Goal: Task Accomplishment & Management: Manage account settings

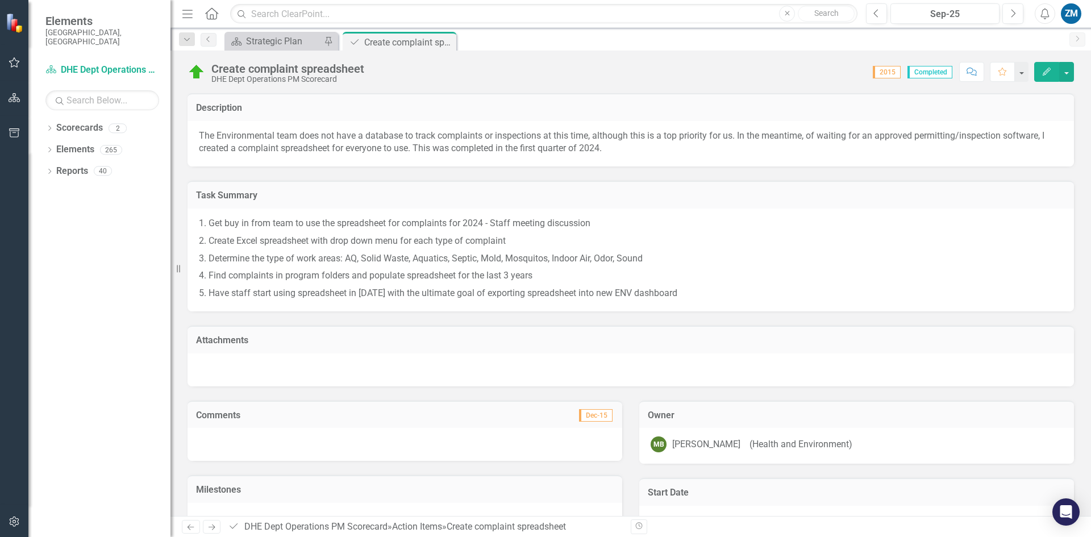
click at [349, 203] on td "Task Summary" at bounding box center [631, 196] width 870 height 15
click at [211, 40] on icon "Previous" at bounding box center [208, 39] width 9 height 7
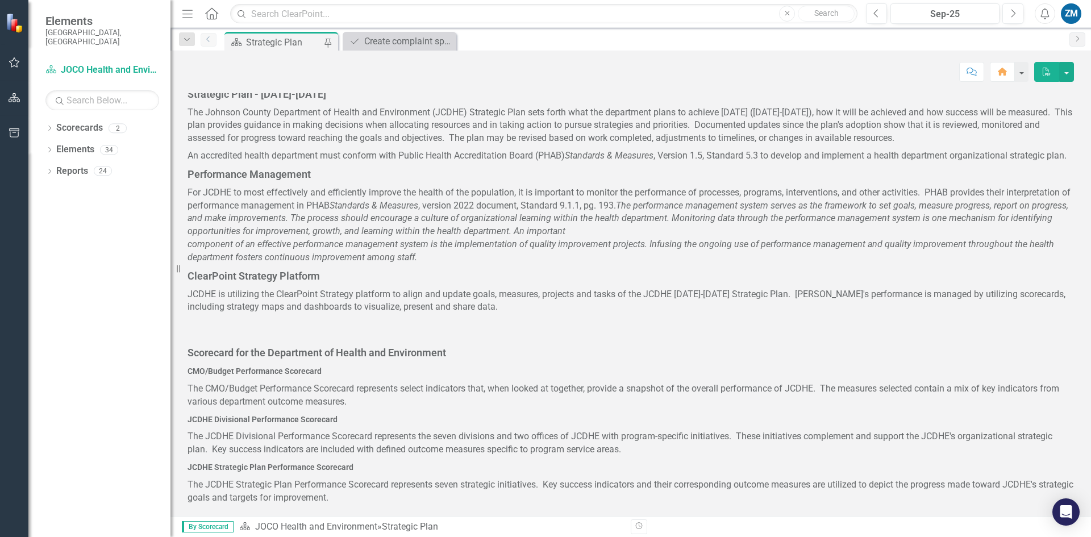
scroll to position [393, 0]
click at [401, 31] on div "Dropdown Search Scorecard Strategic Plan Pin Action Item Create complaint sprea…" at bounding box center [631, 39] width 921 height 23
click at [97, 64] on link "Scorecard JOCO Health and Environment" at bounding box center [102, 70] width 114 height 13
click at [212, 13] on icon "Home" at bounding box center [211, 13] width 15 height 12
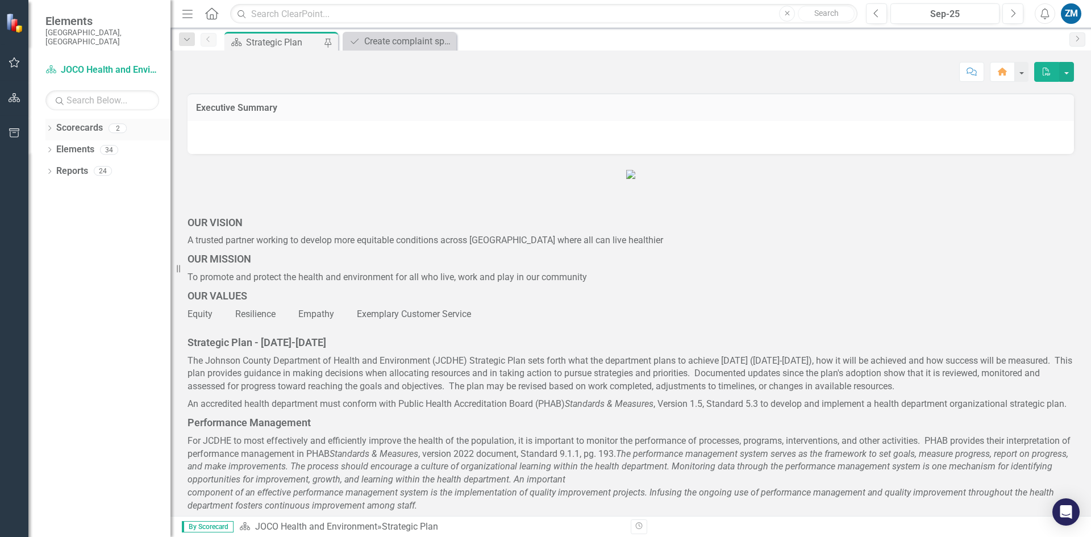
click at [50, 126] on icon "Dropdown" at bounding box center [49, 129] width 8 height 6
click at [55, 146] on icon "Dropdown" at bounding box center [55, 149] width 9 height 7
click at [103, 165] on link "DHE Dept Operations PM Scorecard" at bounding box center [122, 171] width 97 height 13
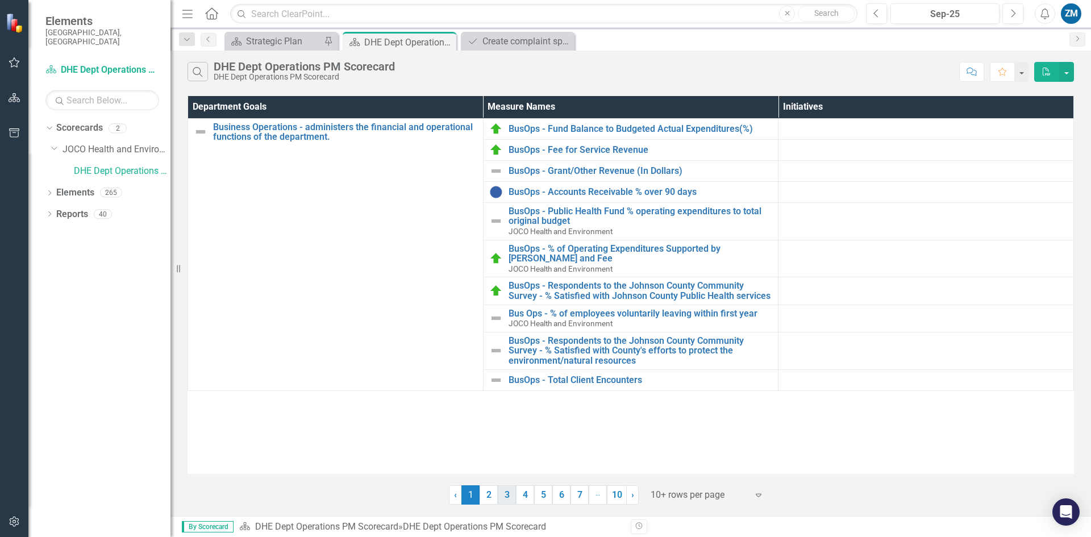
click at [506, 497] on link "3" at bounding box center [507, 494] width 18 height 19
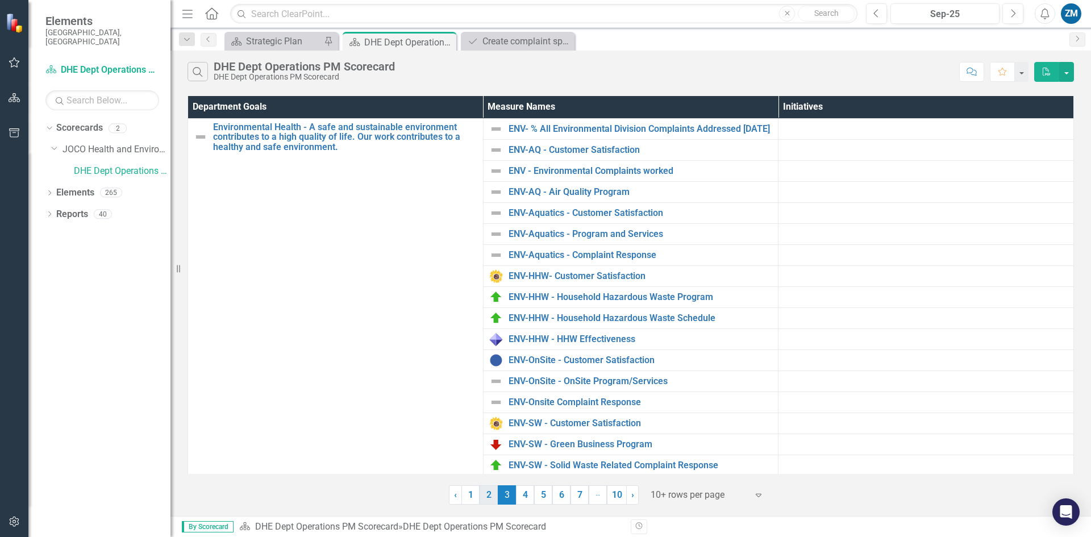
click at [489, 496] on link "2" at bounding box center [489, 494] width 18 height 19
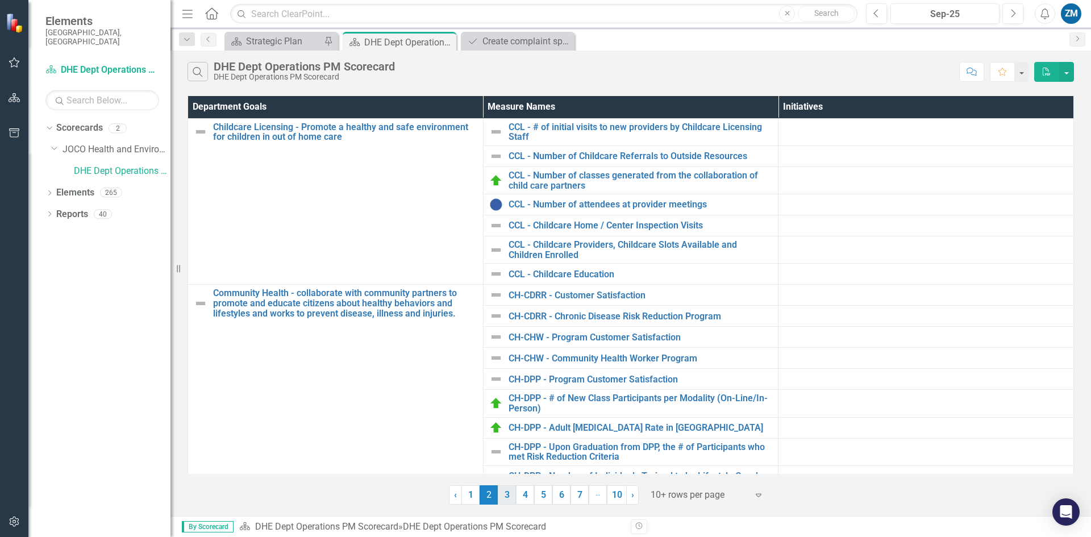
click at [512, 496] on link "3" at bounding box center [507, 494] width 18 height 19
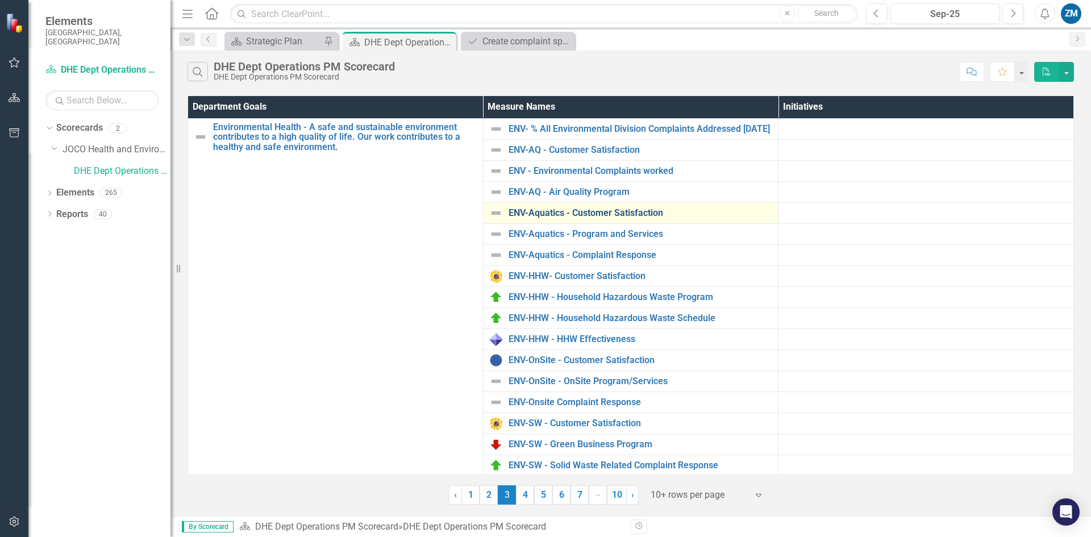
click at [604, 215] on link "ENV-Aquatics - Customer Satisfaction" at bounding box center [641, 213] width 264 height 10
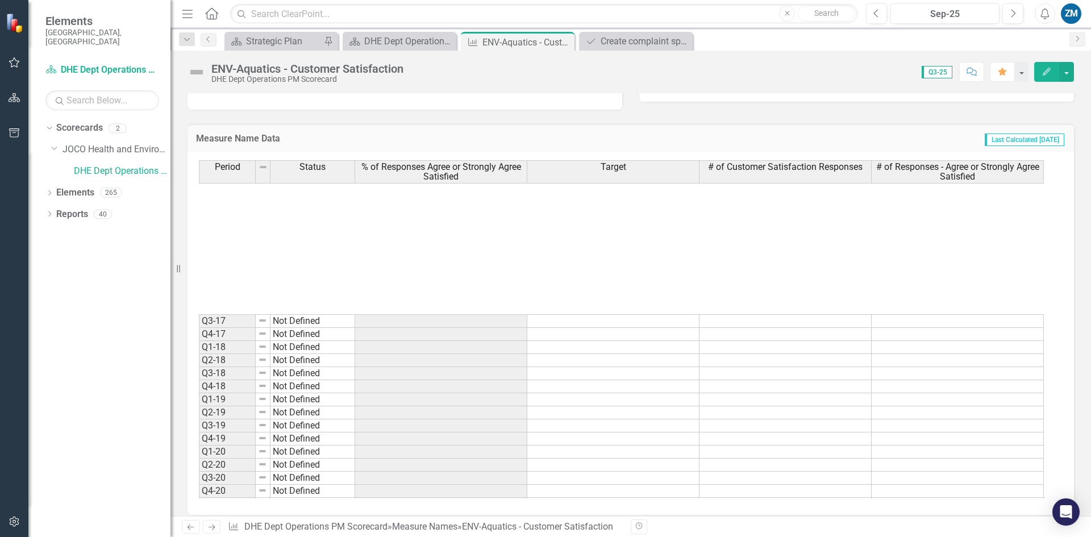
scroll to position [313, 0]
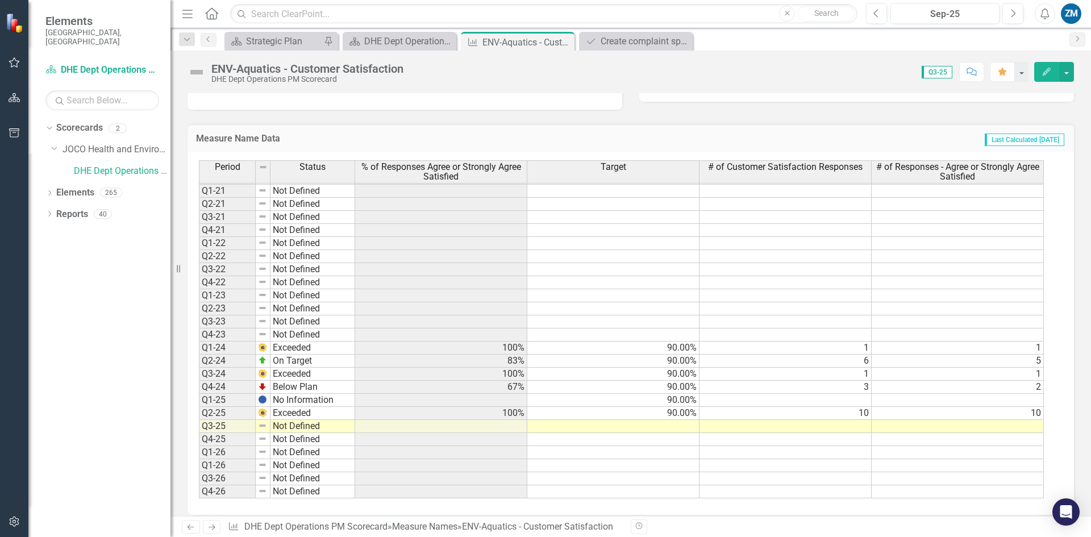
click at [809, 427] on td at bounding box center [786, 426] width 172 height 13
click at [809, 427] on tbody "Q3-17 Not Defined Q4-17 Not Defined Q1-18 Not Defined Q2-18 Not Defined Q3-18 N…" at bounding box center [621, 249] width 845 height 497
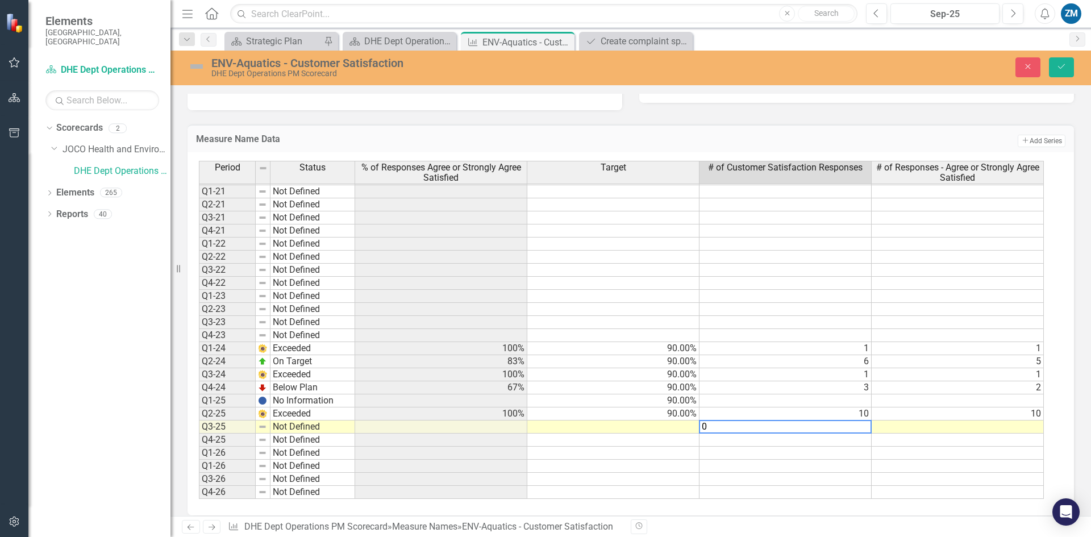
type textarea "0"
click at [804, 280] on td at bounding box center [786, 283] width 172 height 13
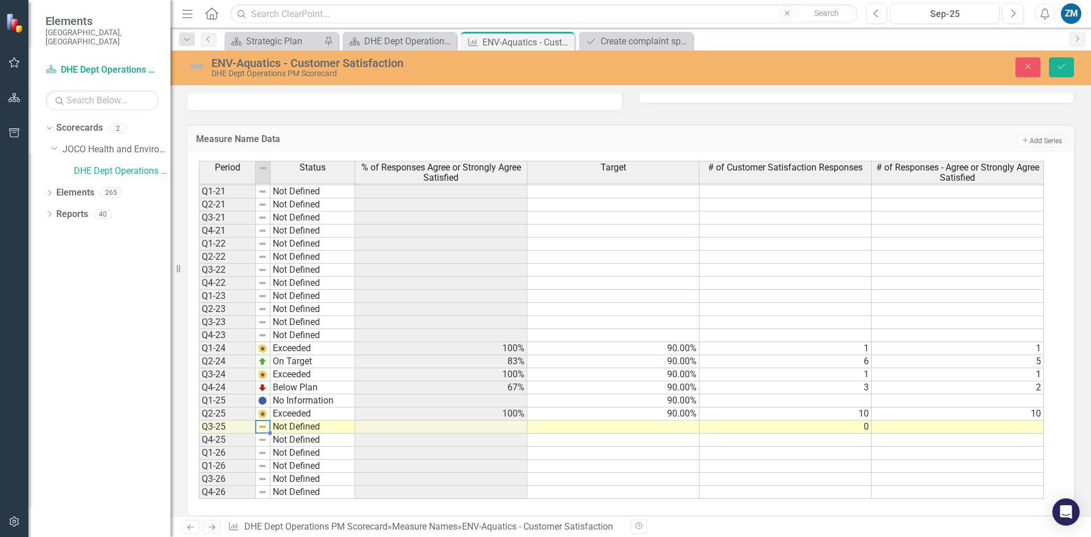
click at [265, 429] on img at bounding box center [262, 426] width 9 height 9
click at [277, 427] on td "Not Defined" at bounding box center [313, 427] width 85 height 13
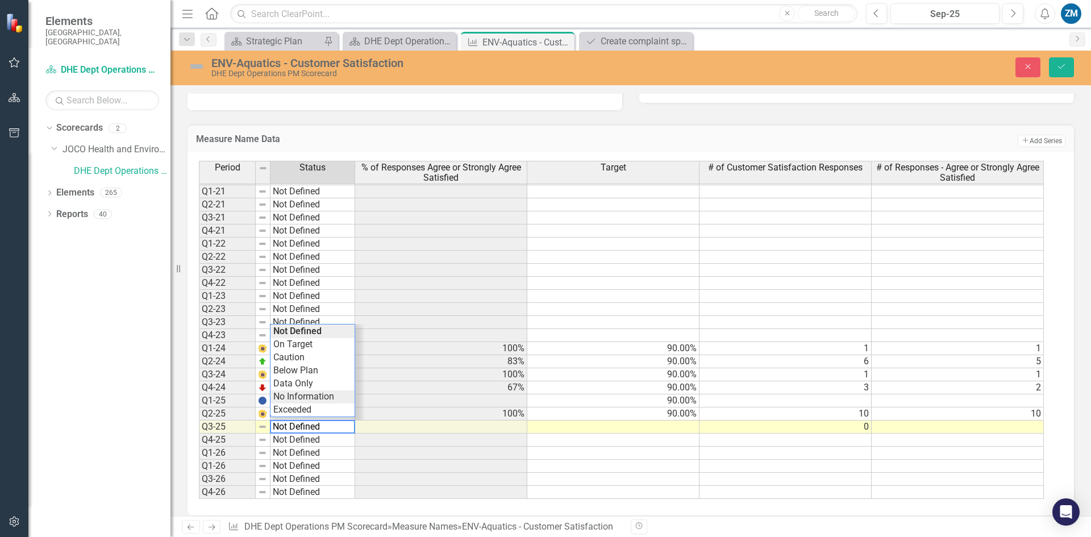
type textarea "No Information"
click at [298, 395] on div "Period Status % of Responses Agree or Strongly Agree Satisfied Target # of Cust…" at bounding box center [626, 330] width 855 height 338
click at [199, 250] on div "Period Status % of Responses Agree or Strongly Agree Satisfied Target # of Cust…" at bounding box center [199, 245] width 0 height 508
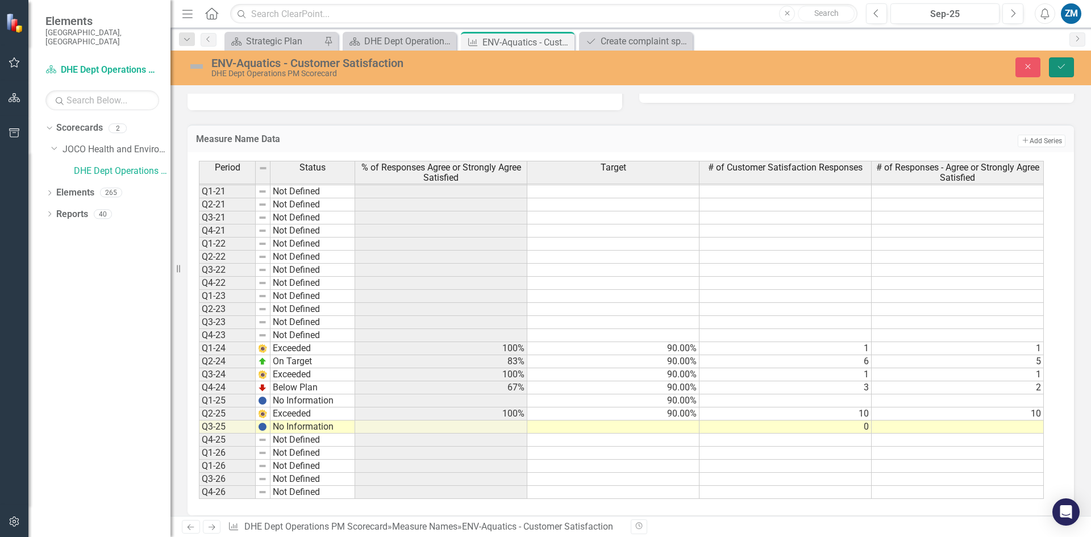
click at [1058, 59] on button "Save" at bounding box center [1061, 67] width 25 height 20
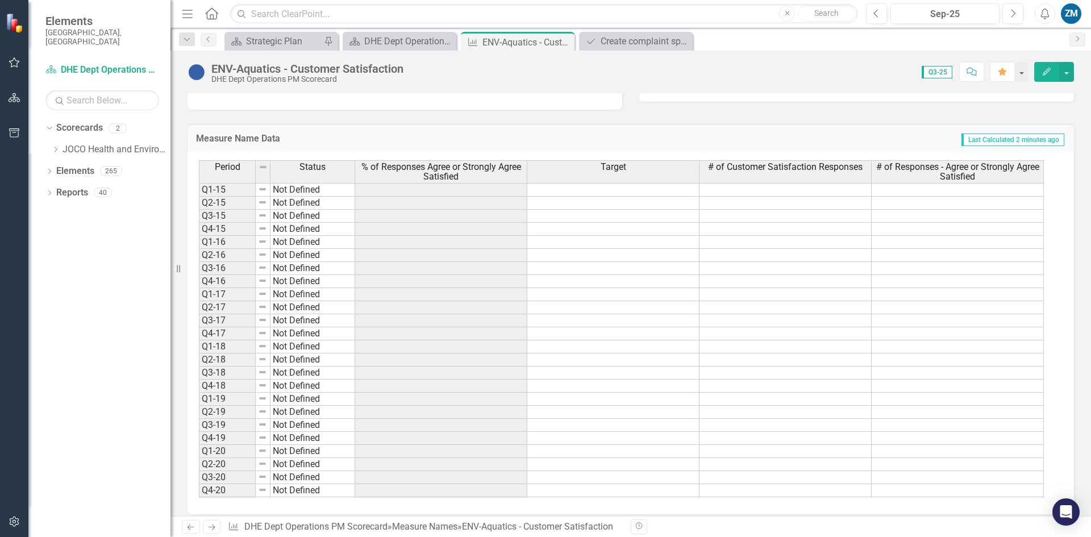
scroll to position [0, 0]
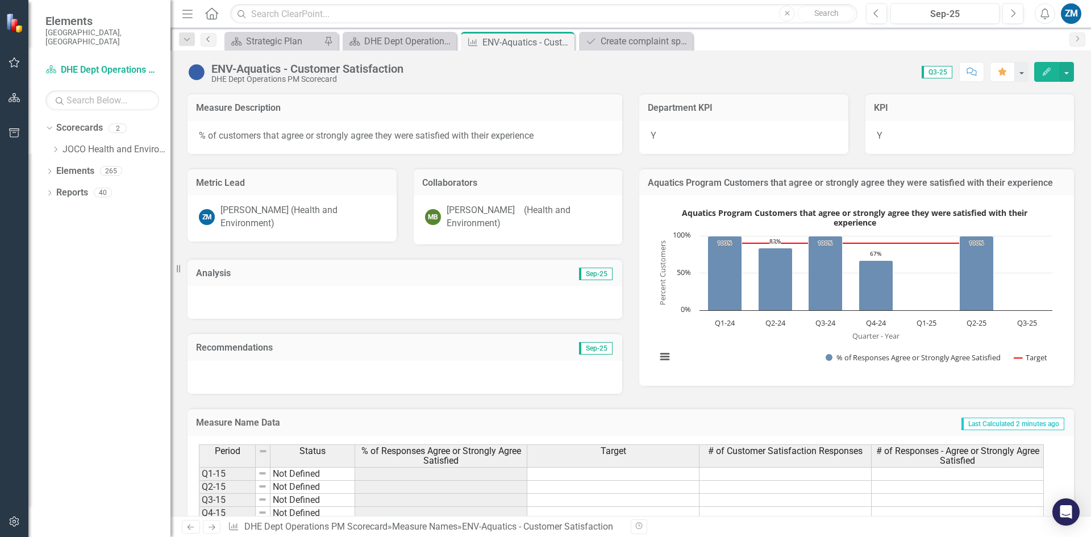
click at [208, 37] on icon "Previous" at bounding box center [208, 39] width 9 height 7
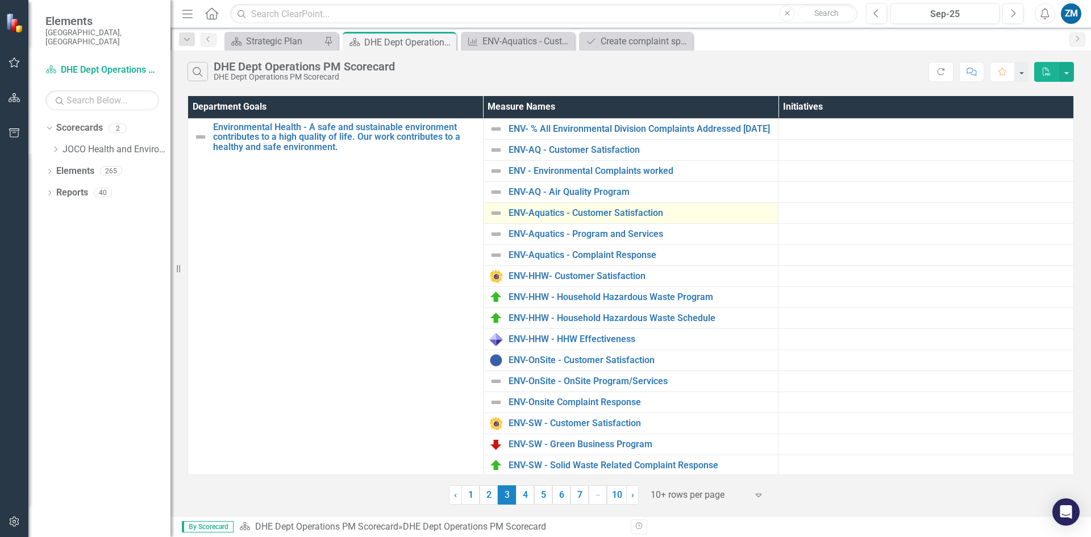
click at [494, 219] on img at bounding box center [496, 213] width 14 height 14
click at [512, 217] on link "ENV-Aquatics - Customer Satisfaction" at bounding box center [641, 213] width 264 height 10
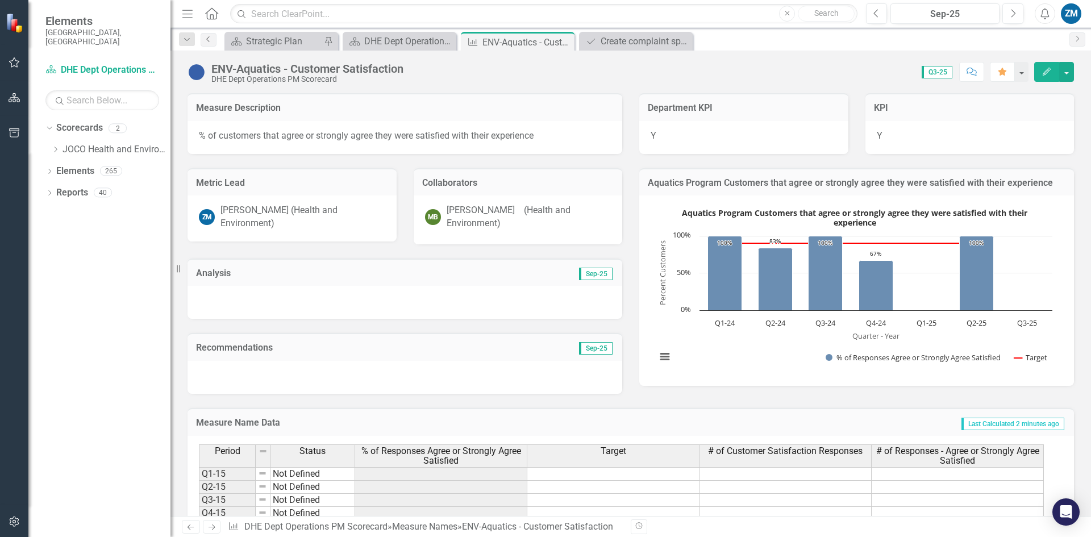
click at [206, 39] on icon "Previous" at bounding box center [208, 39] width 9 height 7
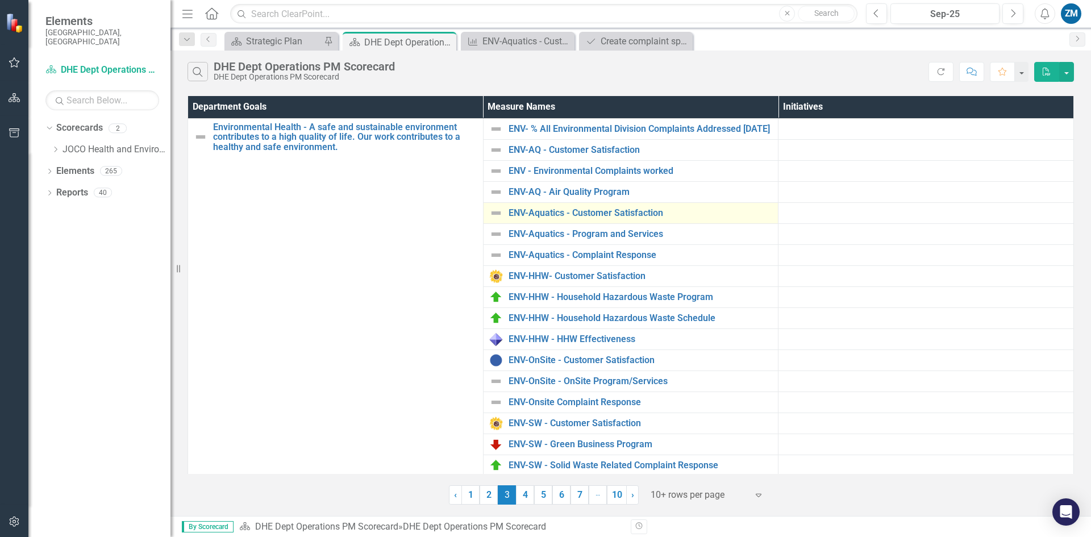
click at [497, 218] on img at bounding box center [496, 213] width 14 height 14
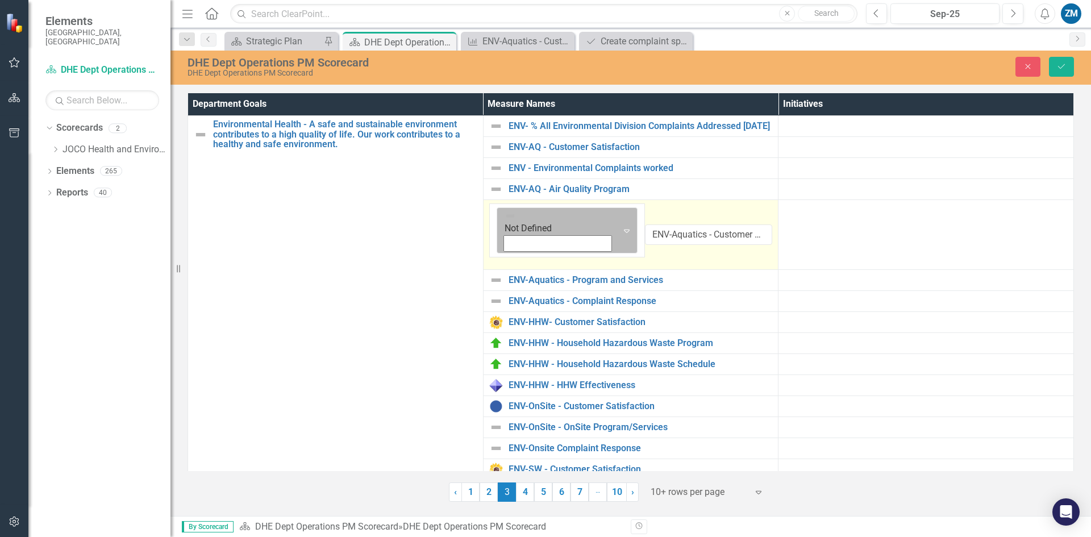
click at [621, 226] on icon "Expand" at bounding box center [626, 230] width 11 height 9
click at [622, 227] on icon "Expand" at bounding box center [627, 231] width 11 height 9
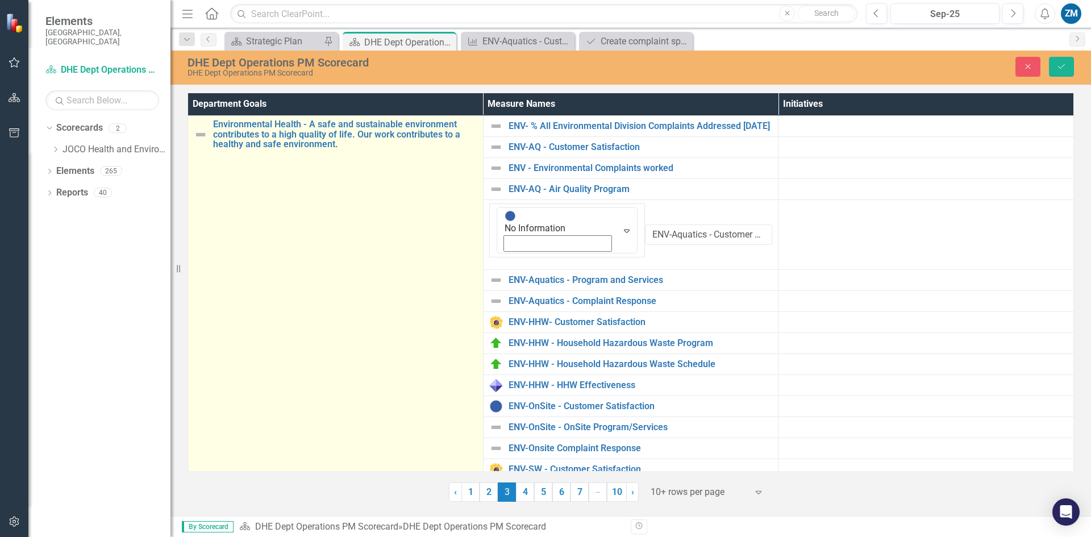
click at [393, 303] on td "Environmental Health - A safe and sustainable environment contributes to a high…" at bounding box center [336, 361] width 296 height 490
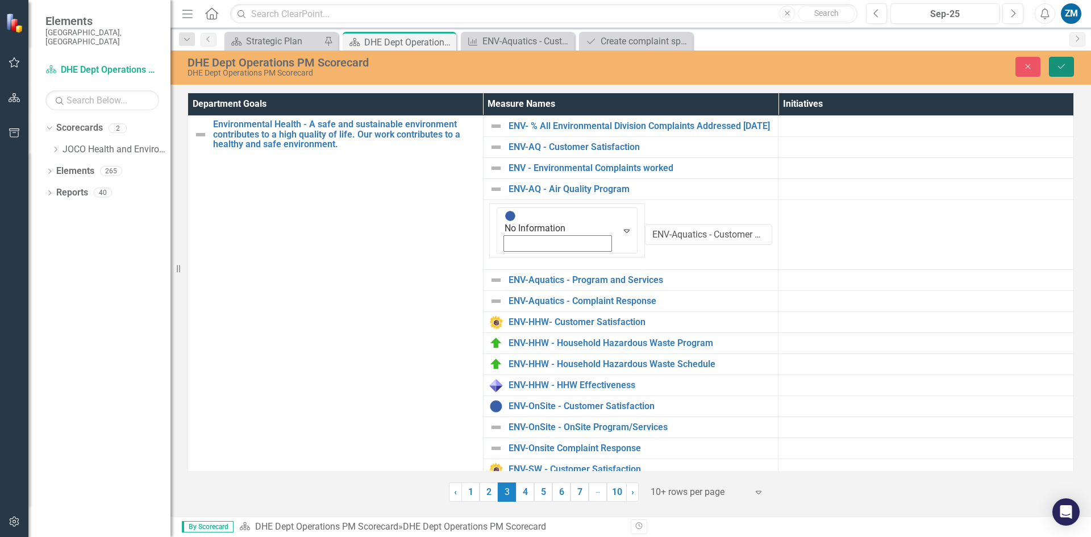
click at [1066, 69] on icon "Save" at bounding box center [1062, 67] width 10 height 8
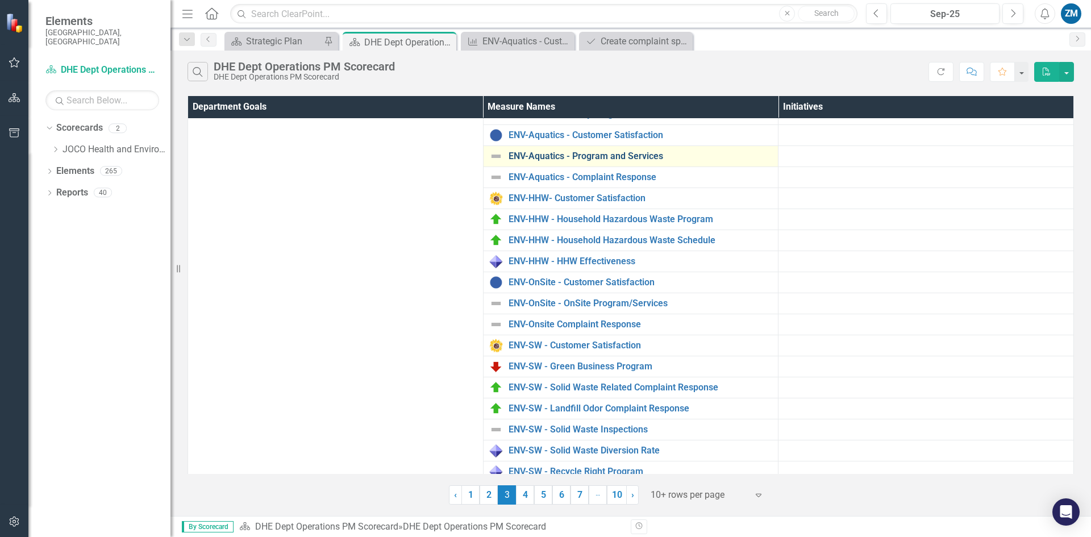
scroll to position [93, 0]
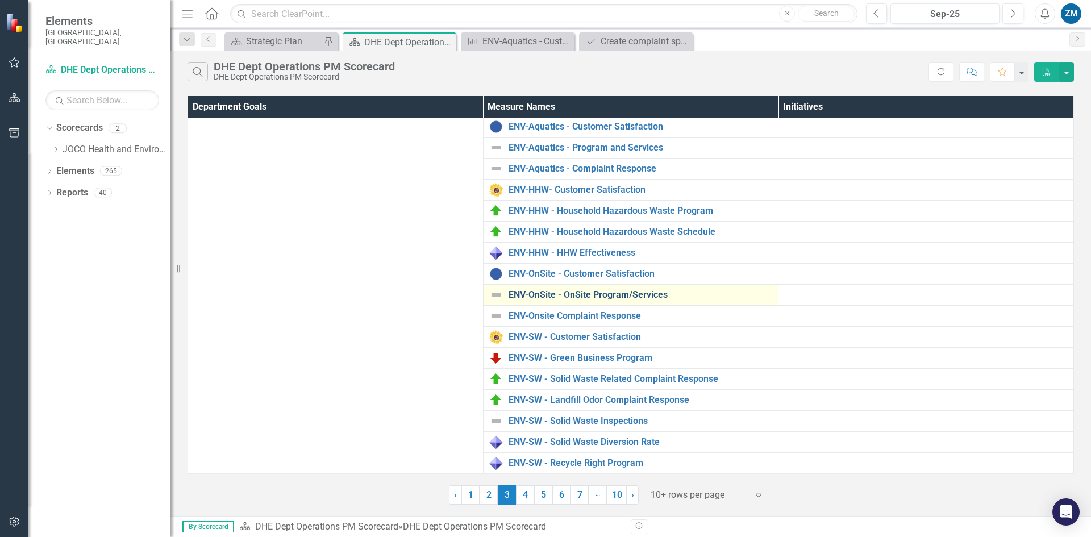
click at [593, 294] on link "ENV-OnSite - OnSite Program/Services" at bounding box center [641, 295] width 264 height 10
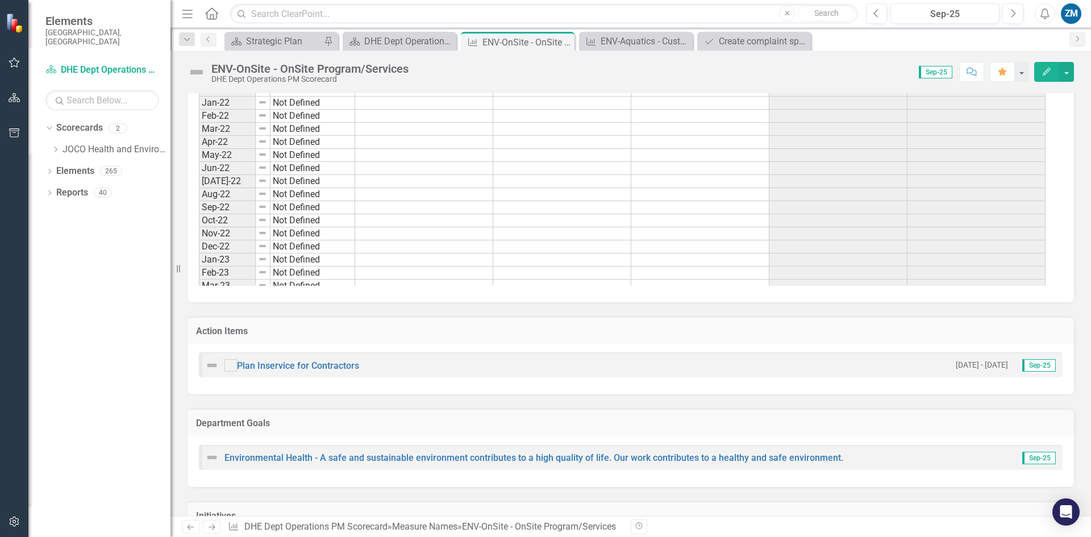
scroll to position [966, 0]
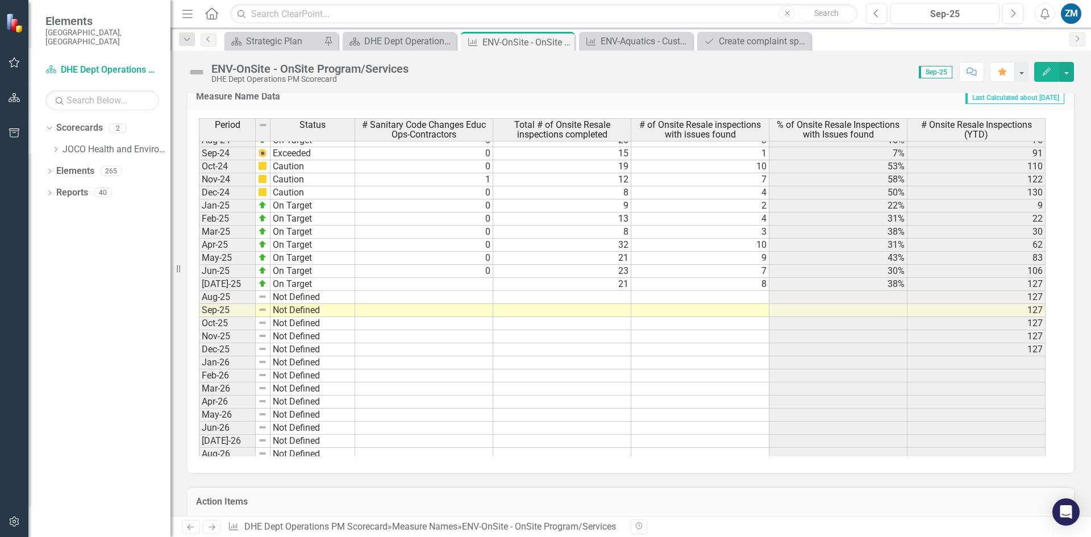
click at [621, 297] on tbody "Jul-23 Not Defined Aug-23 Not Defined Sep-23 Not Defined Oct-23 Not Defined Nov…" at bounding box center [622, 239] width 847 height 550
click at [604, 300] on td at bounding box center [562, 297] width 138 height 13
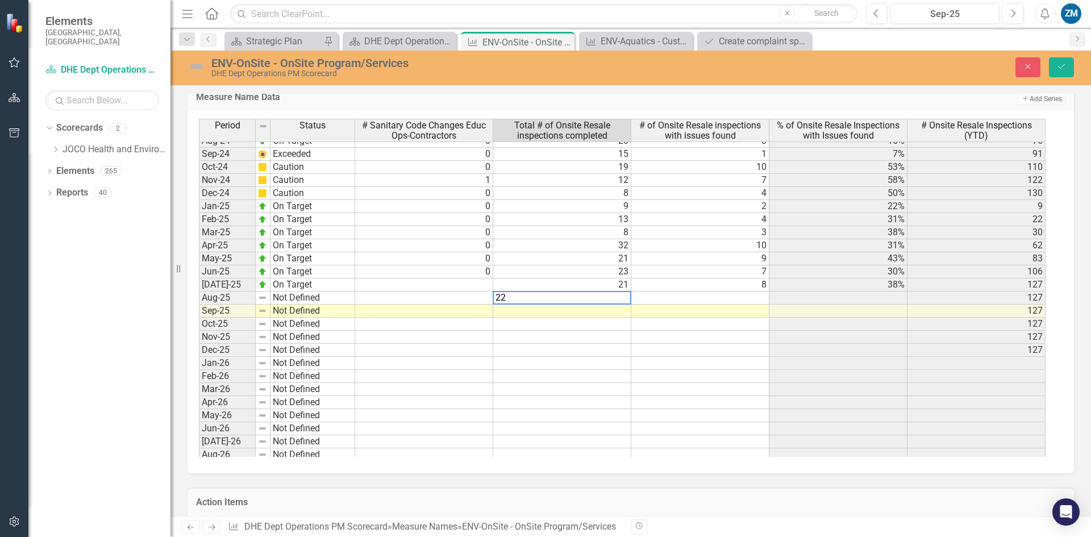
click at [705, 295] on td at bounding box center [700, 298] width 138 height 13
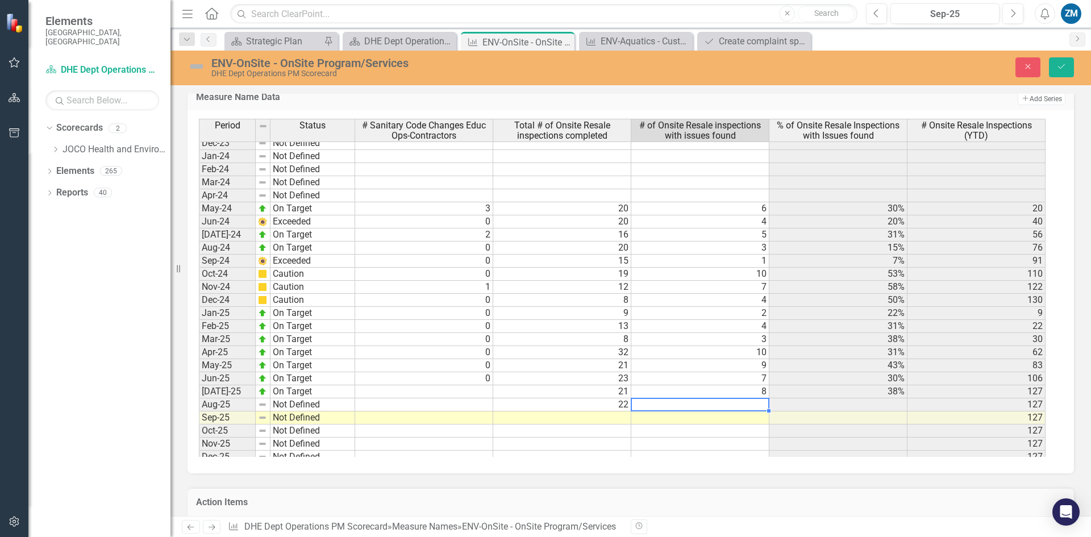
scroll to position [1398, 0]
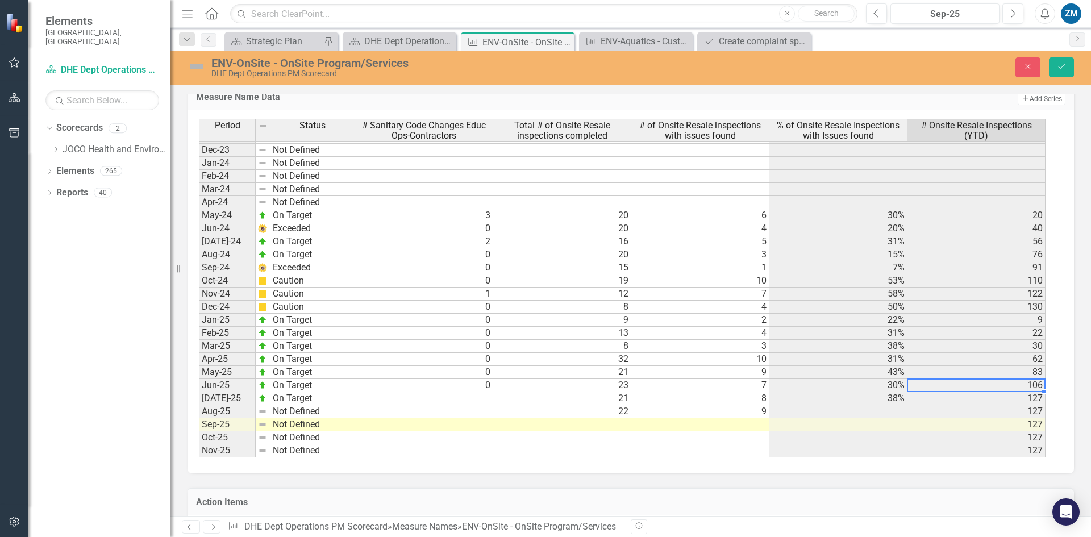
click at [199, 379] on div "Period Status # Sanitary Code Changes Educ Ops-Contractors Total # of Onsite Re…" at bounding box center [199, 282] width 0 height 638
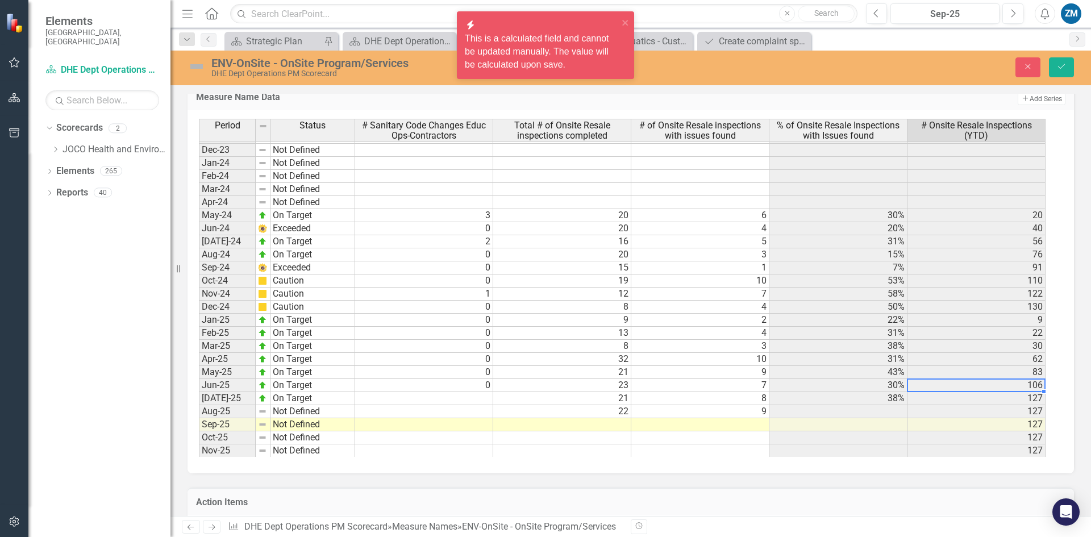
click at [929, 415] on td "127" at bounding box center [977, 411] width 138 height 13
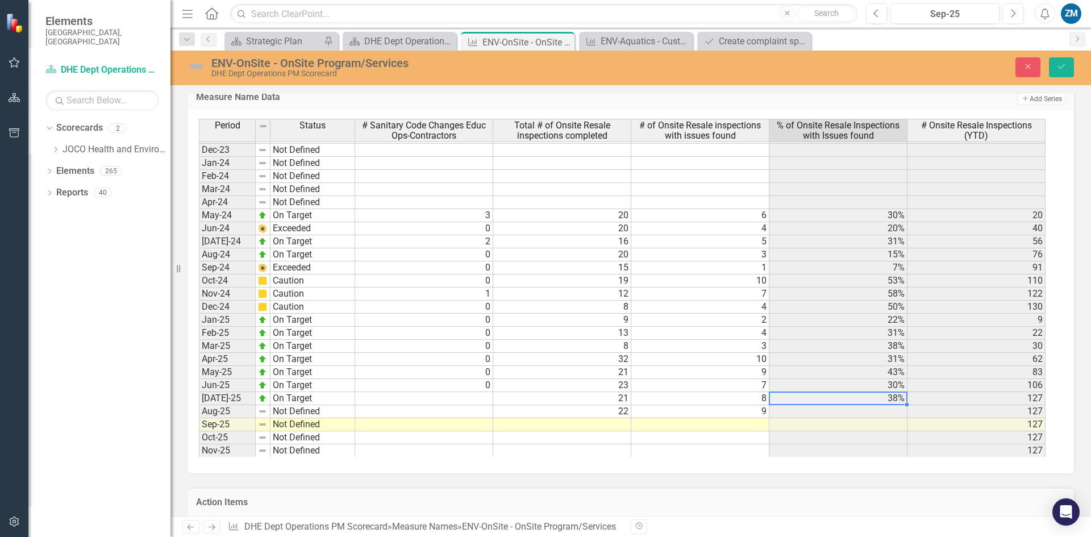
click at [199, 404] on div "Period Status # Sanitary Code Changes Educ Ops-Contractors Total # of Onsite Re…" at bounding box center [199, 282] width 0 height 638
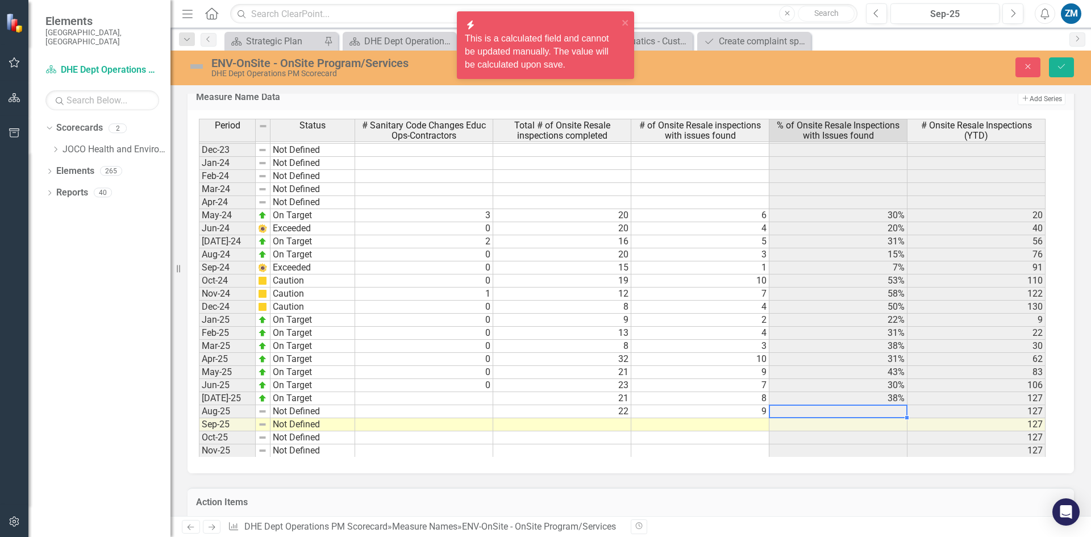
click at [865, 413] on td at bounding box center [839, 411] width 138 height 13
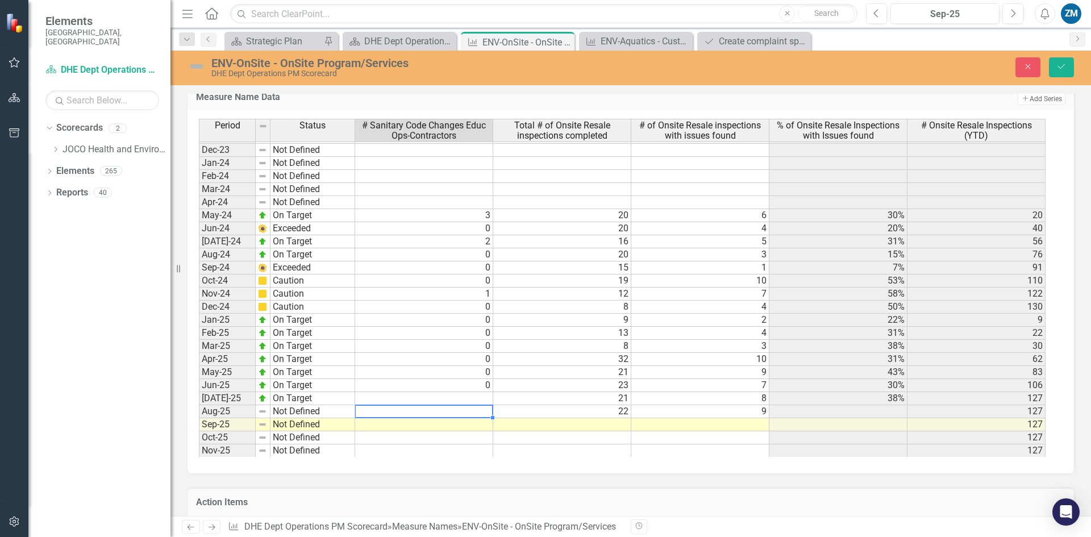
click at [475, 412] on td at bounding box center [424, 411] width 138 height 13
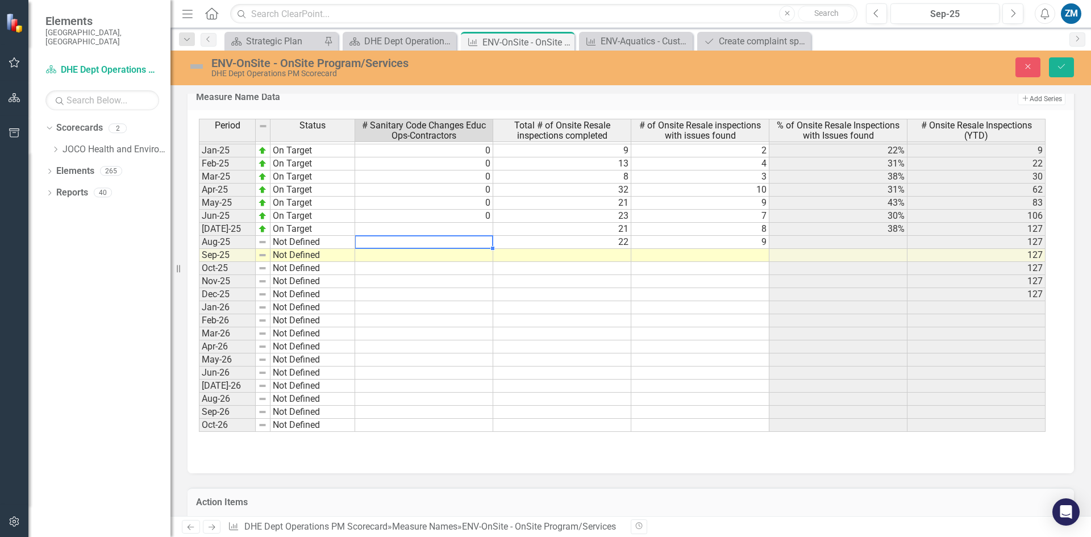
scroll to position [1568, 0]
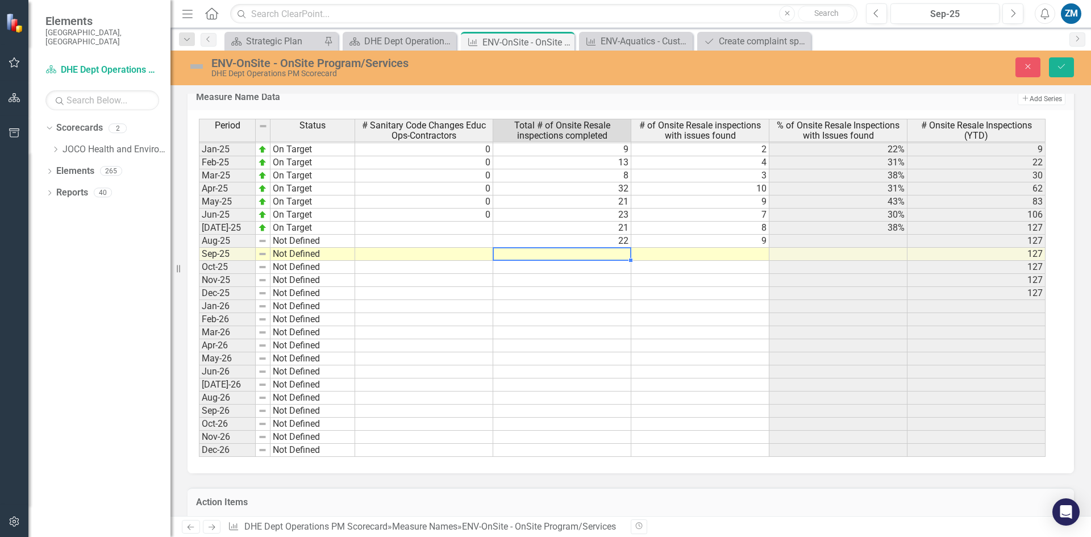
click at [624, 255] on td at bounding box center [562, 254] width 138 height 13
click at [199, 247] on div "Period Status # Sanitary Code Changes Educ Ops-Contractors Total # of Onsite Re…" at bounding box center [199, 196] width 0 height 521
click at [625, 253] on td at bounding box center [562, 254] width 138 height 13
click at [721, 251] on tbody "Nov-23 Not Defined Dec-23 Not Defined Jan-24 Not Defined Feb-24 Not Defined Mar…" at bounding box center [622, 208] width 847 height 497
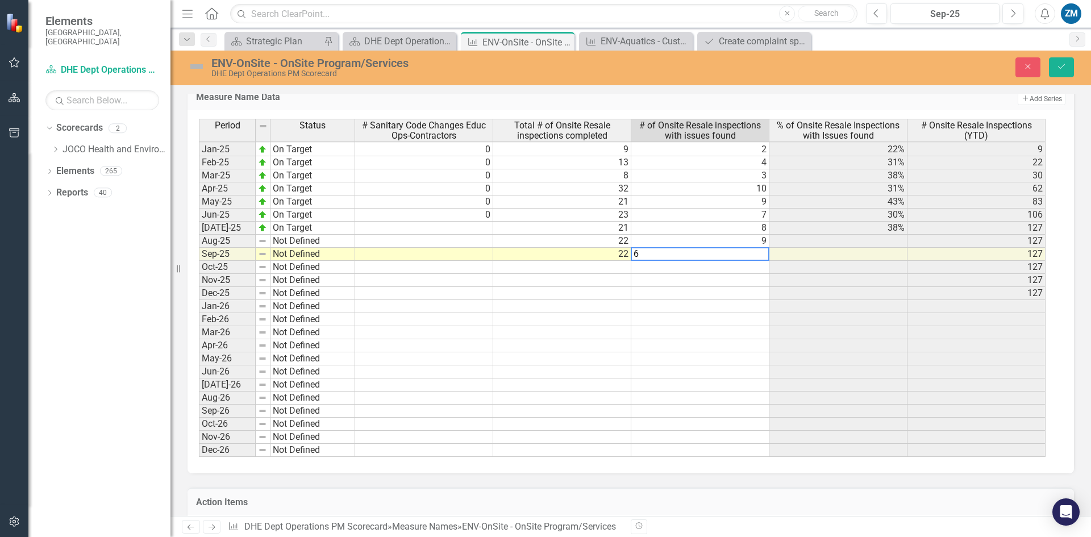
type textarea "6"
click at [844, 292] on td at bounding box center [839, 293] width 138 height 13
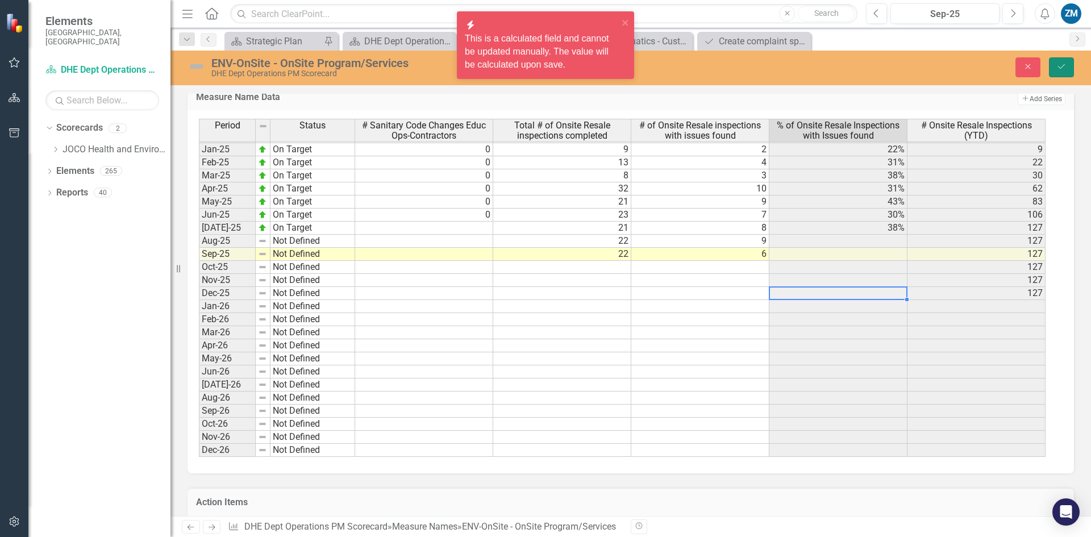
click at [1064, 74] on button "Save" at bounding box center [1061, 67] width 25 height 20
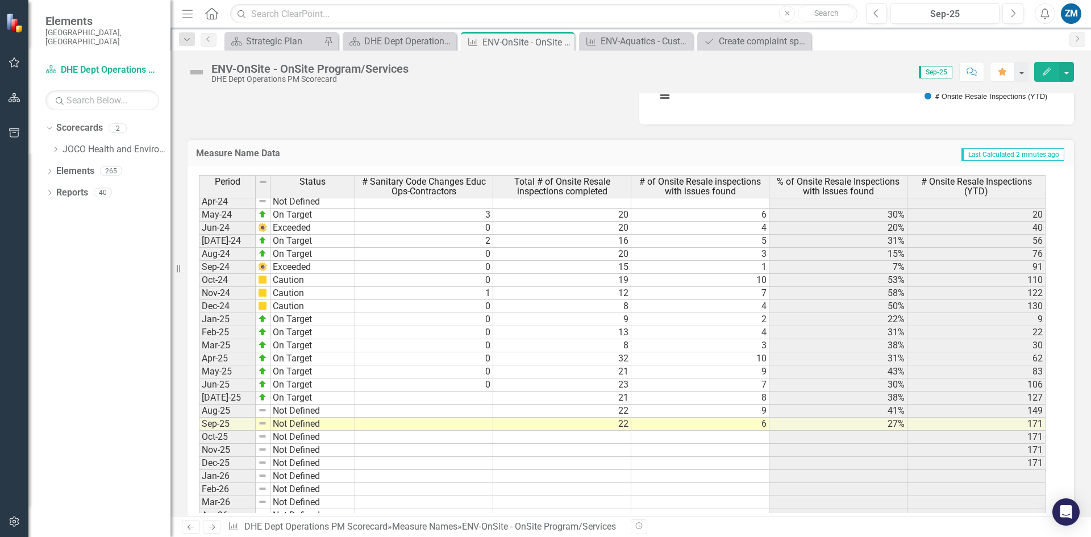
click at [622, 345] on tbody "May-23 Not Defined Jun-23 Not Defined Jul-23 Not Defined Aug-23 Not Defined Sep…" at bounding box center [622, 339] width 847 height 576
click at [602, 372] on td "21" at bounding box center [562, 371] width 138 height 13
click at [623, 343] on td "8" at bounding box center [562, 345] width 138 height 13
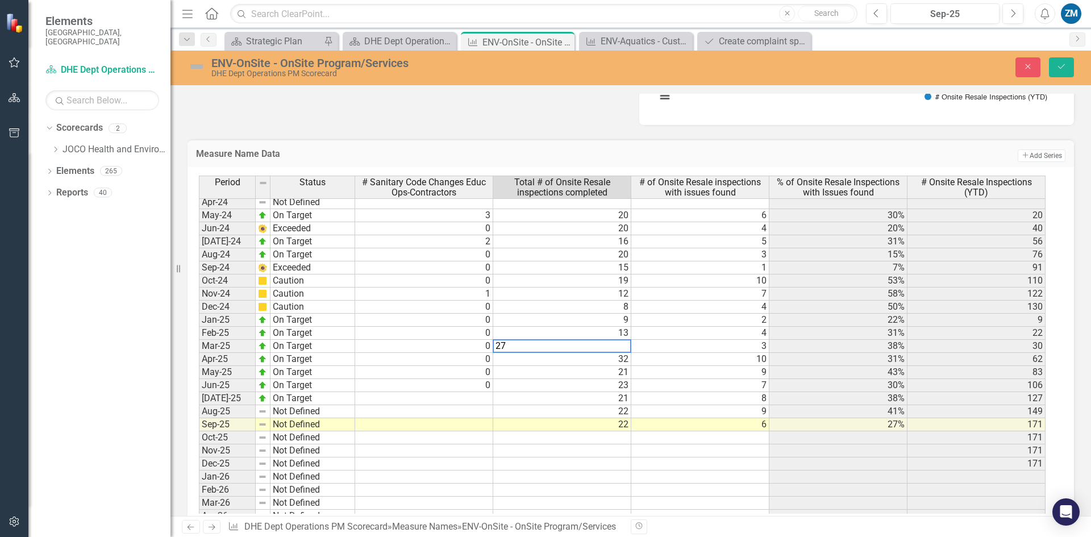
type textarea "27"
click at [558, 449] on td at bounding box center [562, 450] width 138 height 13
click at [1058, 68] on icon "Save" at bounding box center [1062, 67] width 10 height 8
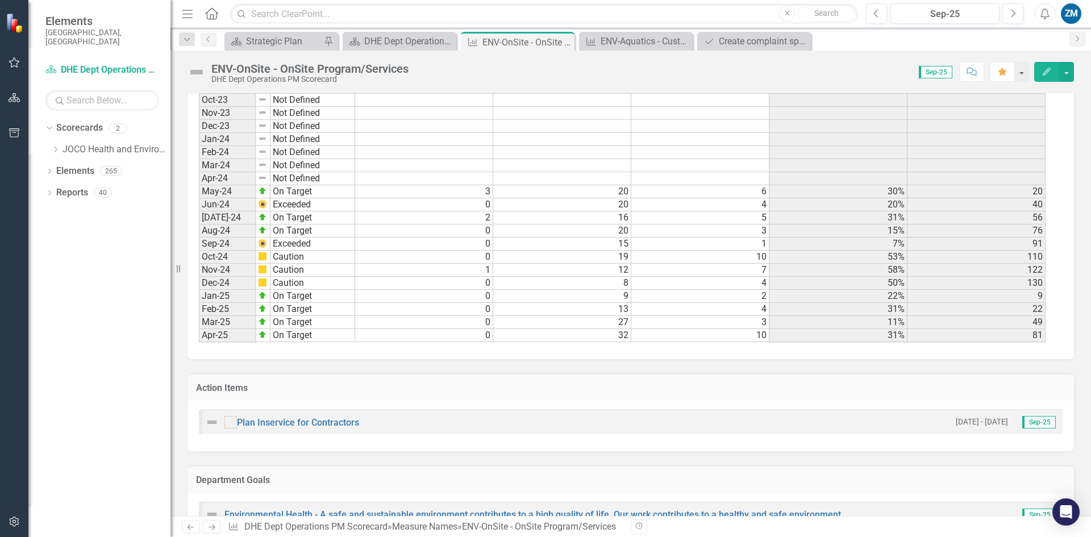
scroll to position [1478, 0]
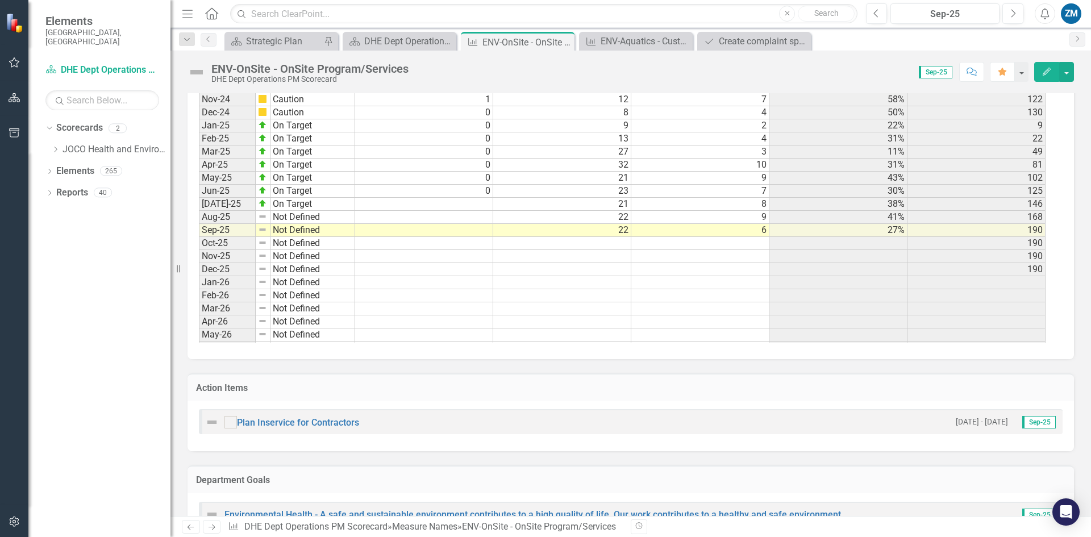
click at [623, 152] on tbody "Sep-22 Not Defined Oct-22 Not Defined Nov-22 Not Defined Dec-22 Not Defined Jan…" at bounding box center [622, 60] width 847 height 615
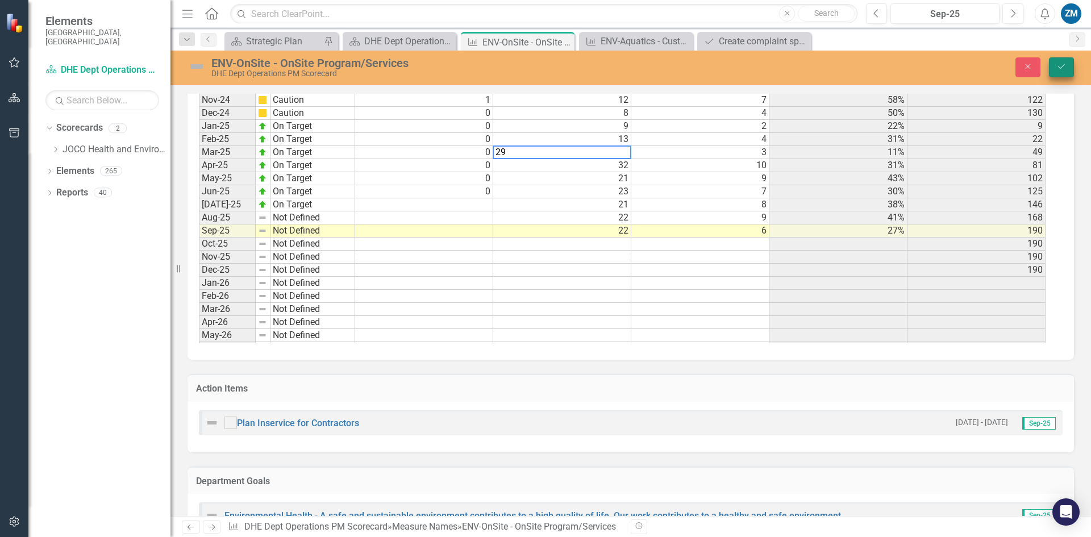
type textarea "29"
click at [1055, 62] on button "Save" at bounding box center [1061, 67] width 25 height 20
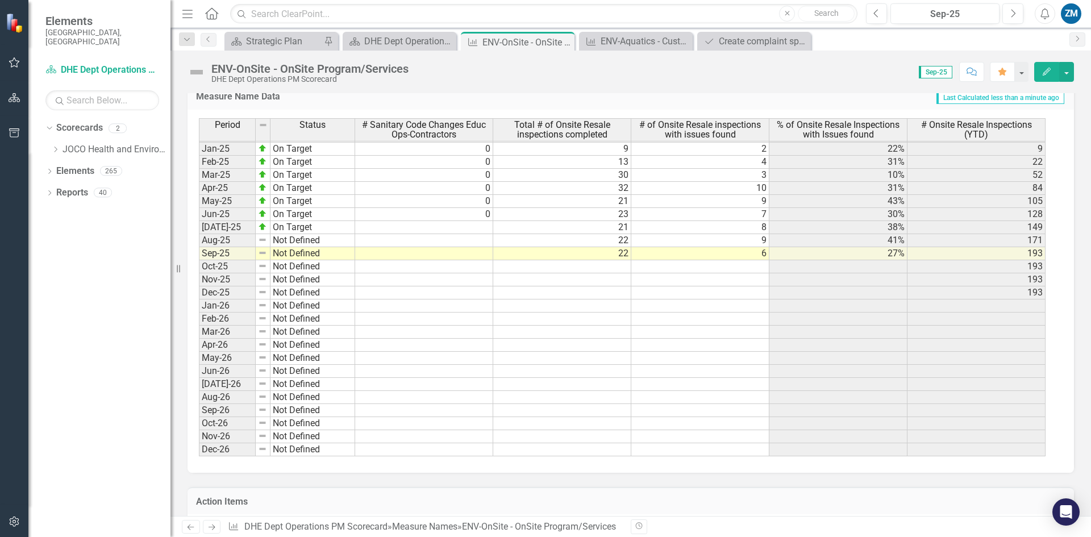
scroll to position [1511, 0]
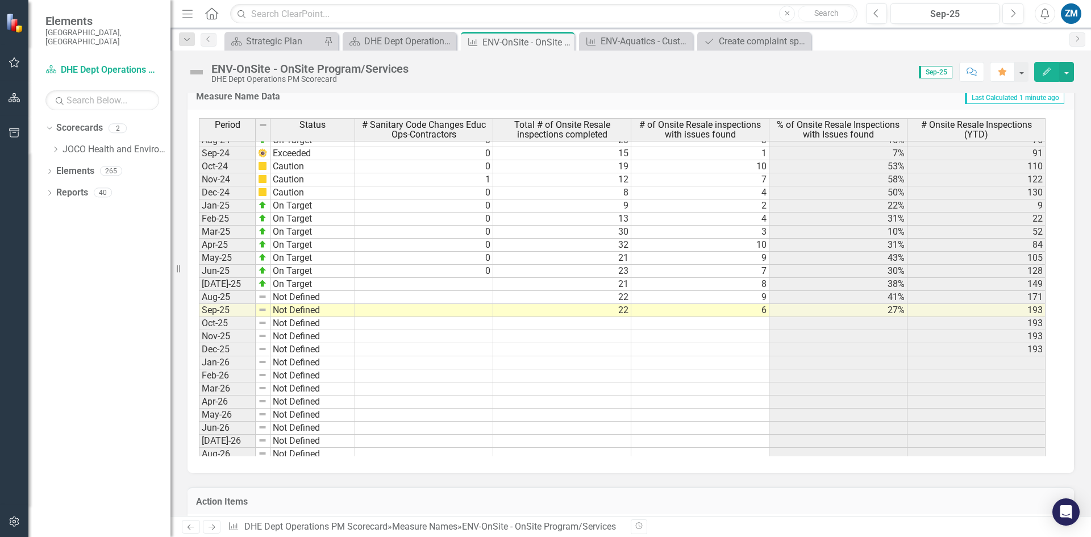
click at [900, 347] on tbody "Nov-23 Not Defined Dec-23 Not Defined Jan-24 Not Defined Feb-24 Not Defined Mar…" at bounding box center [622, 264] width 847 height 497
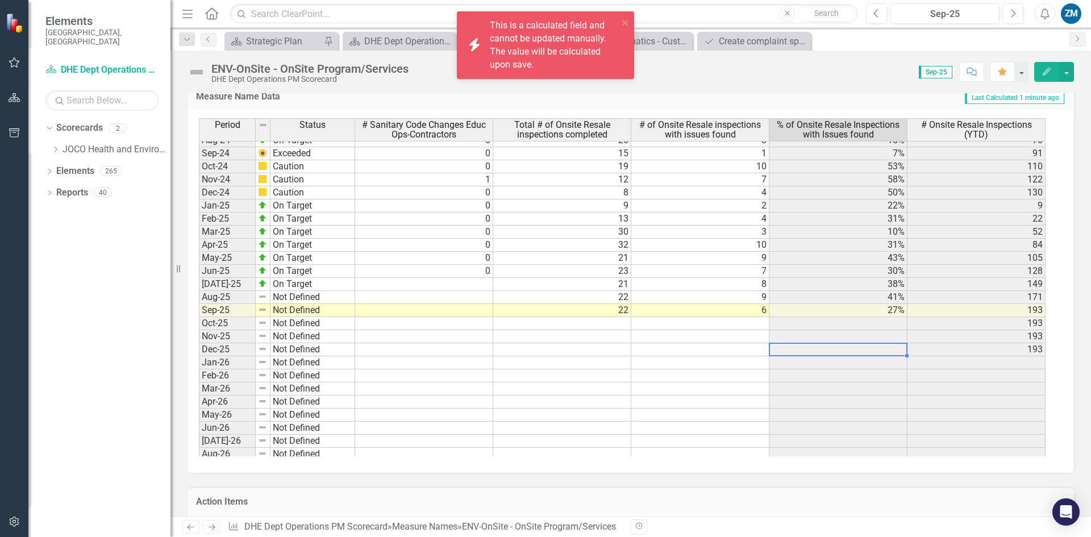
click at [199, 317] on div "Period Status # Sanitary Code Changes Educ Ops-Contractors Total # of Onsite Re…" at bounding box center [199, 233] width 0 height 560
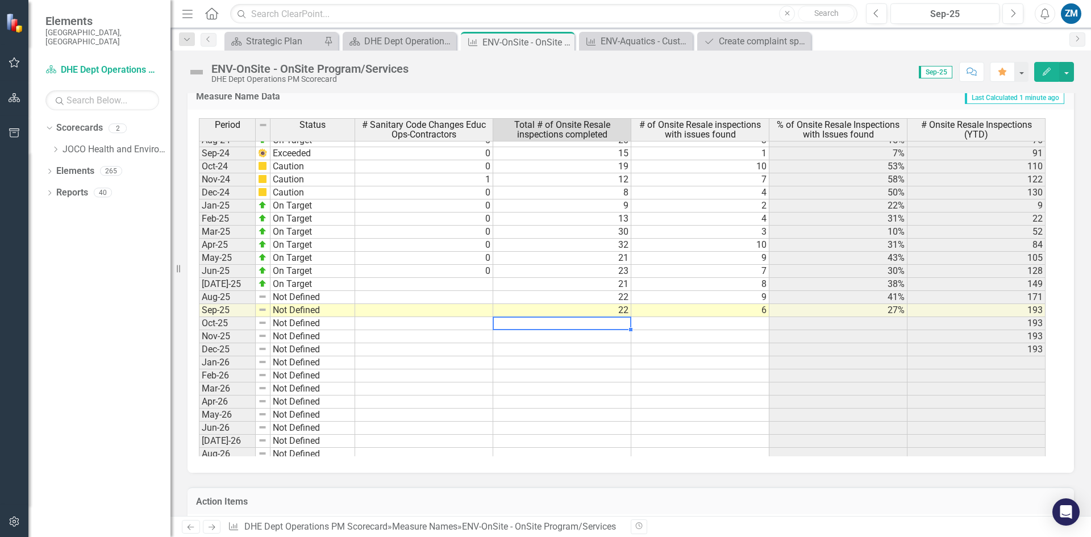
click at [478, 284] on td at bounding box center [424, 284] width 138 height 13
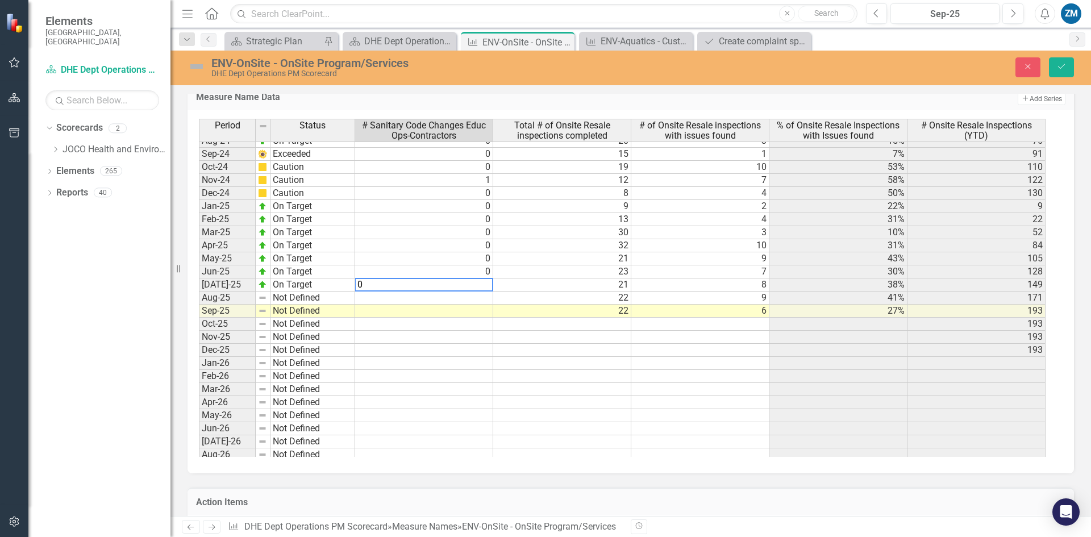
type textarea "0"
click at [482, 296] on td at bounding box center [424, 298] width 138 height 13
type textarea "0"
click at [478, 311] on td at bounding box center [424, 311] width 138 height 13
type textarea "0"
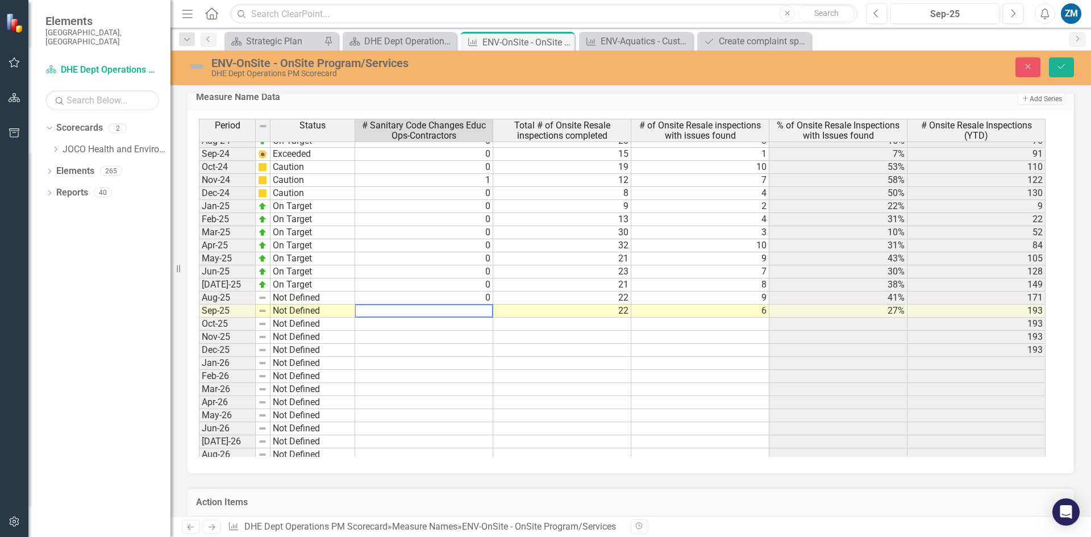
click at [459, 324] on td at bounding box center [424, 324] width 138 height 13
click at [1067, 68] on button "Save" at bounding box center [1061, 67] width 25 height 20
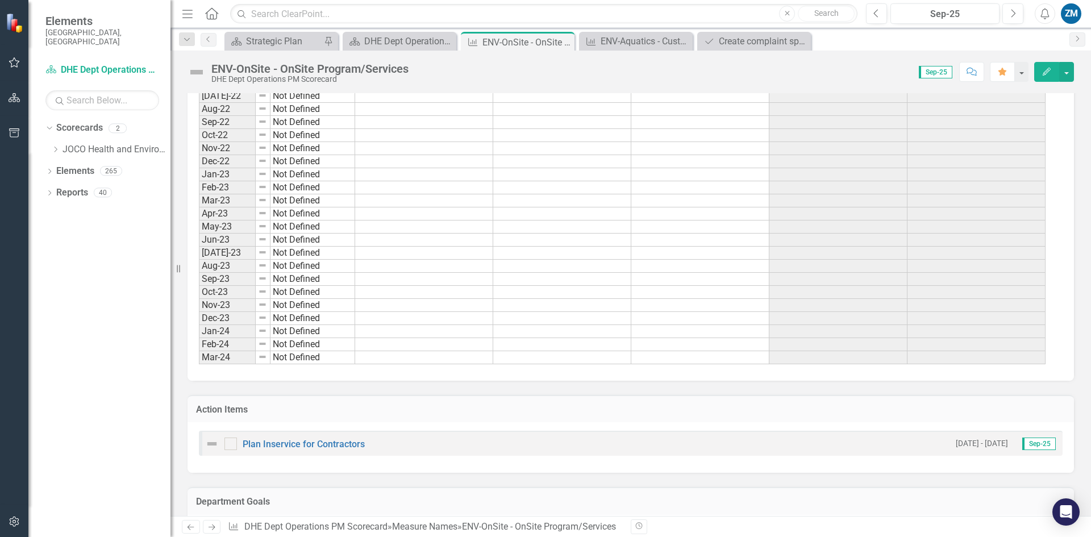
scroll to position [1421, 0]
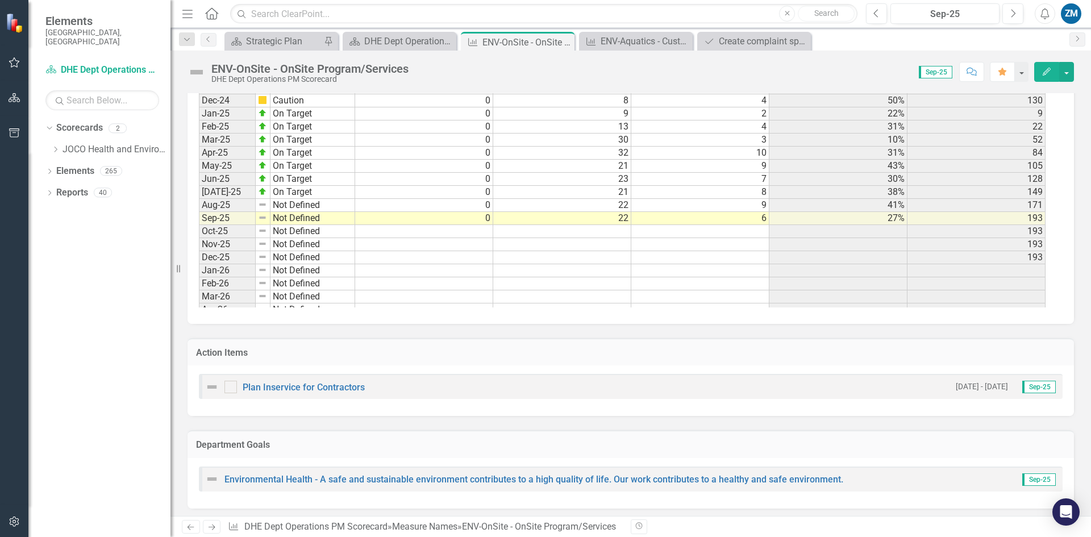
click at [263, 206] on img at bounding box center [262, 204] width 9 height 9
click at [282, 205] on td "Not Defined" at bounding box center [313, 205] width 85 height 13
click at [346, 205] on td "Not Defined" at bounding box center [313, 205] width 85 height 13
click at [346, 199] on div "Not Defined" at bounding box center [312, 198] width 85 height 1
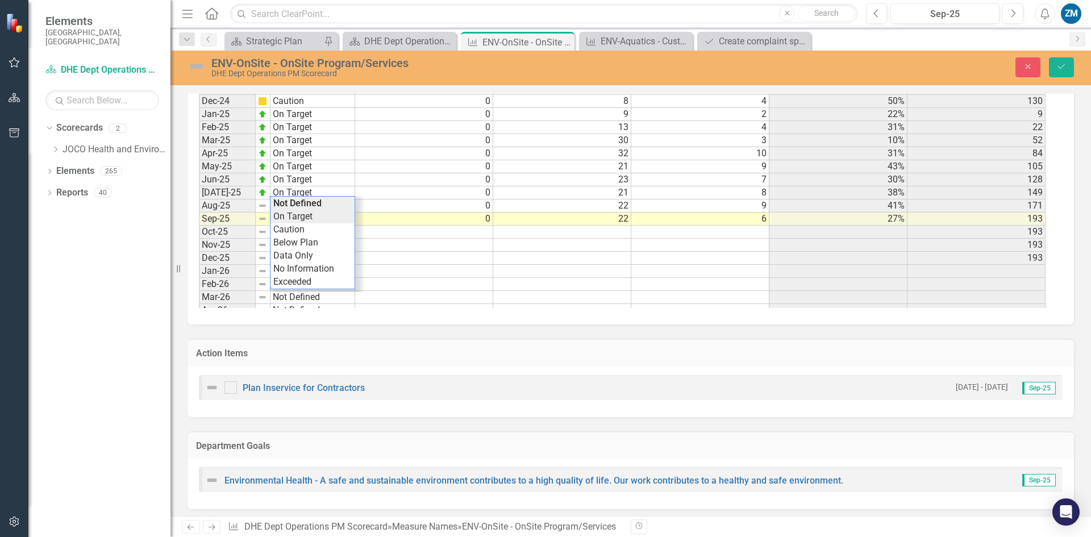
click at [318, 218] on div "Period Status # Sanitary Code Changes Educ Ops-Contractors Total # of Onsite Re…" at bounding box center [626, 139] width 855 height 338
click at [325, 221] on td "Not Defined" at bounding box center [313, 219] width 85 height 13
type textarea "On Target"
click at [315, 228] on div "Period Status # Sanitary Code Changes Educ Ops-Contractors Total # of Onsite Re…" at bounding box center [626, 139] width 855 height 338
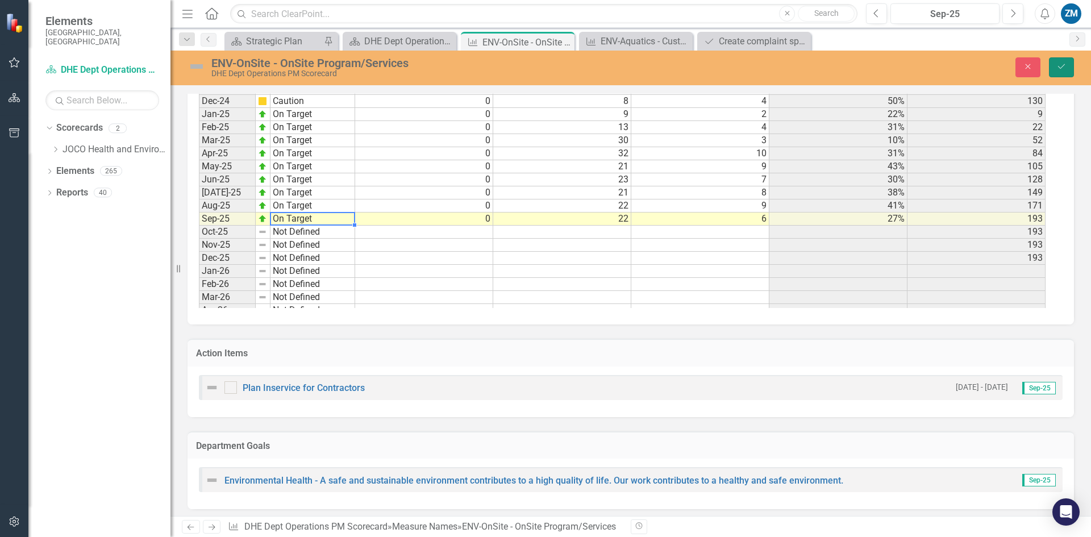
click at [1061, 69] on icon "Save" at bounding box center [1062, 67] width 10 height 8
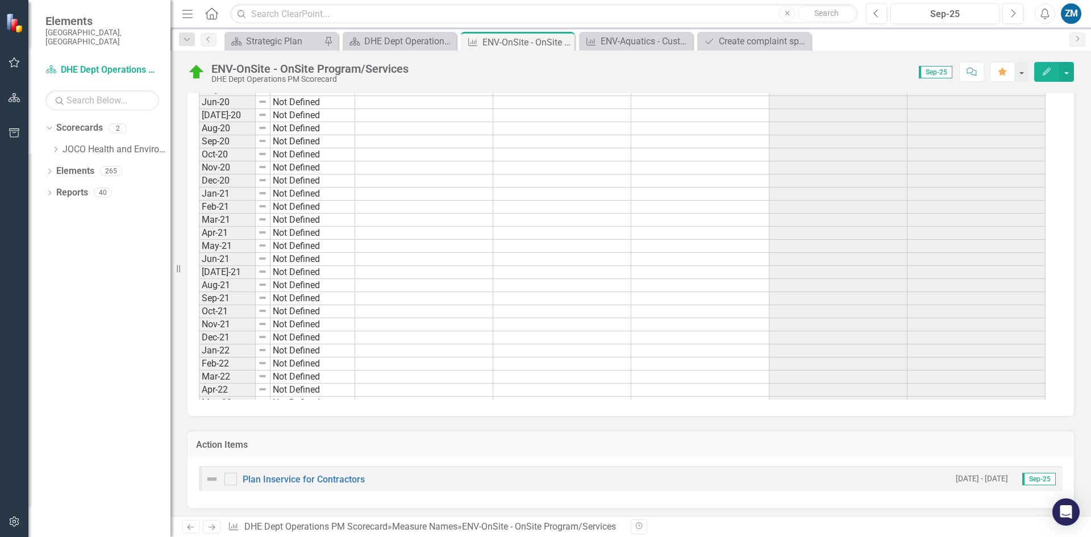
scroll to position [829, 0]
click at [213, 41] on icon "Previous" at bounding box center [208, 39] width 9 height 7
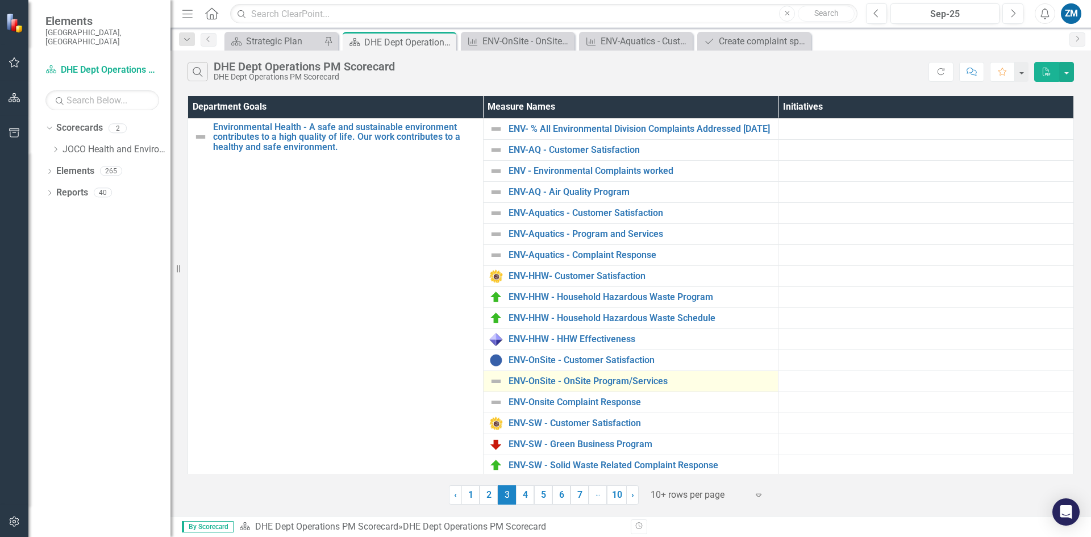
click at [498, 384] on img at bounding box center [496, 382] width 14 height 14
click at [497, 388] on img at bounding box center [496, 382] width 14 height 14
click at [496, 387] on img at bounding box center [496, 382] width 14 height 14
click at [494, 387] on img at bounding box center [496, 382] width 14 height 14
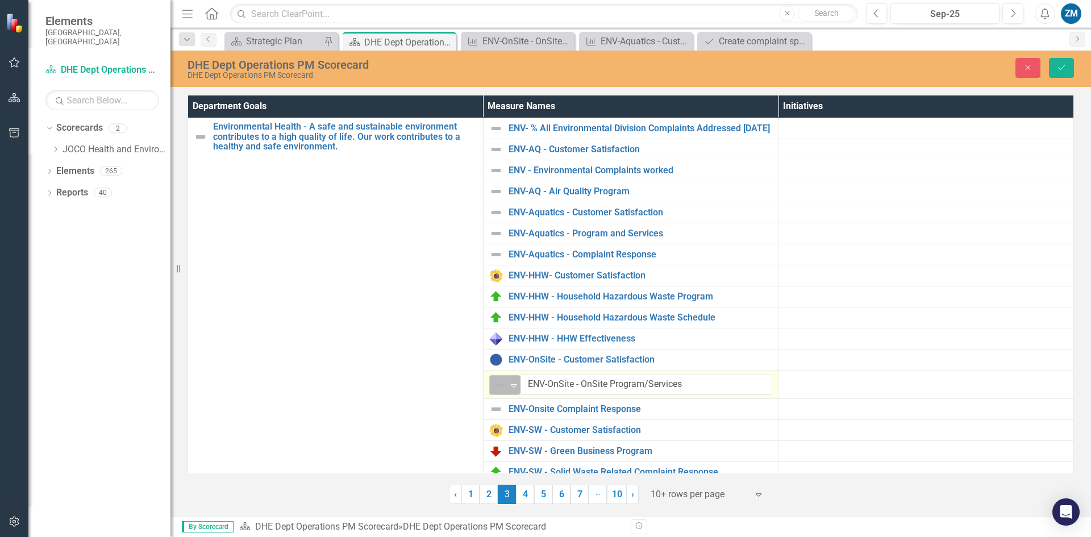
click at [512, 390] on icon "Expand" at bounding box center [513, 385] width 11 height 9
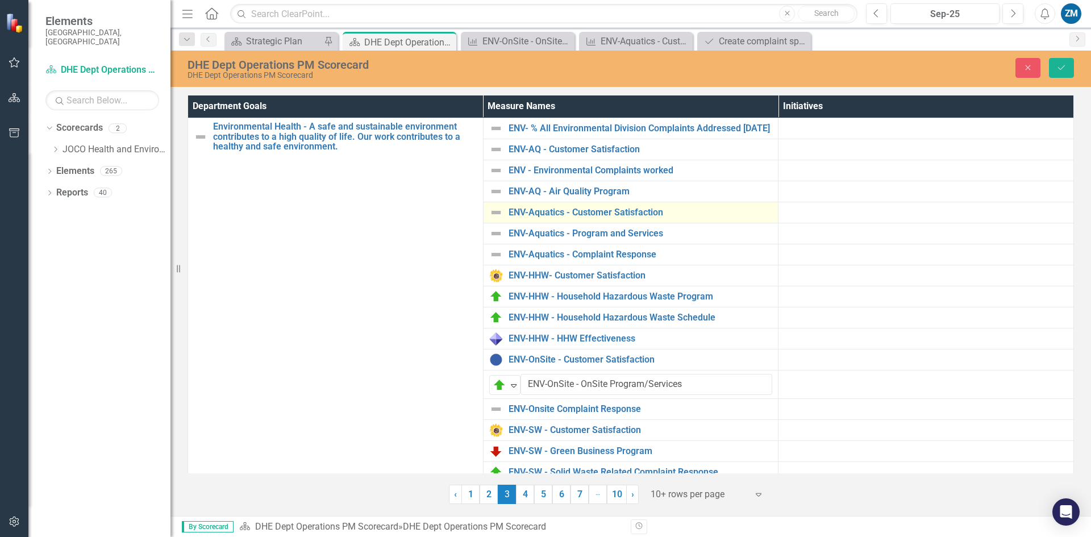
click at [498, 218] on img at bounding box center [496, 213] width 14 height 14
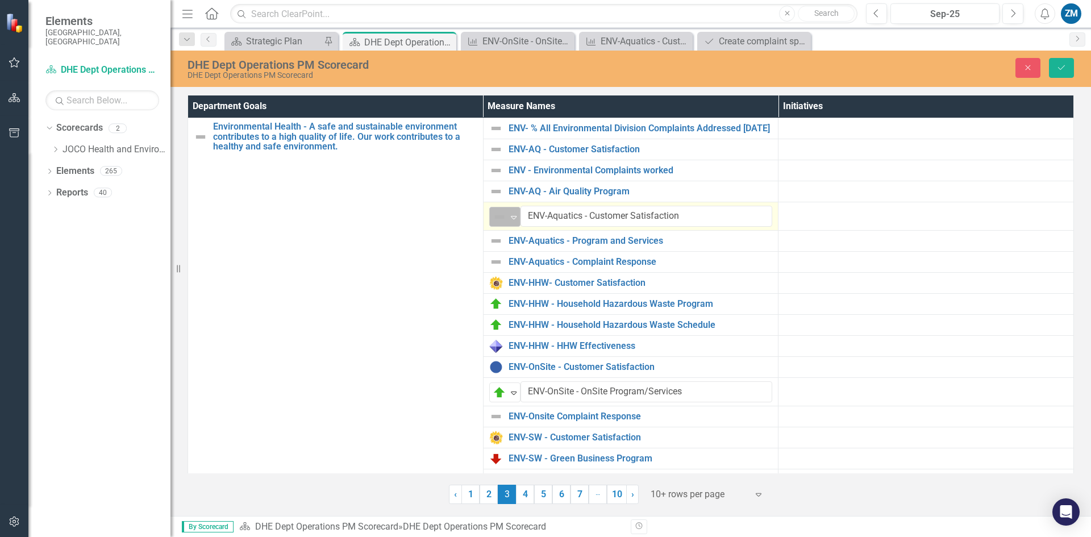
click at [510, 222] on icon "Expand" at bounding box center [513, 217] width 11 height 9
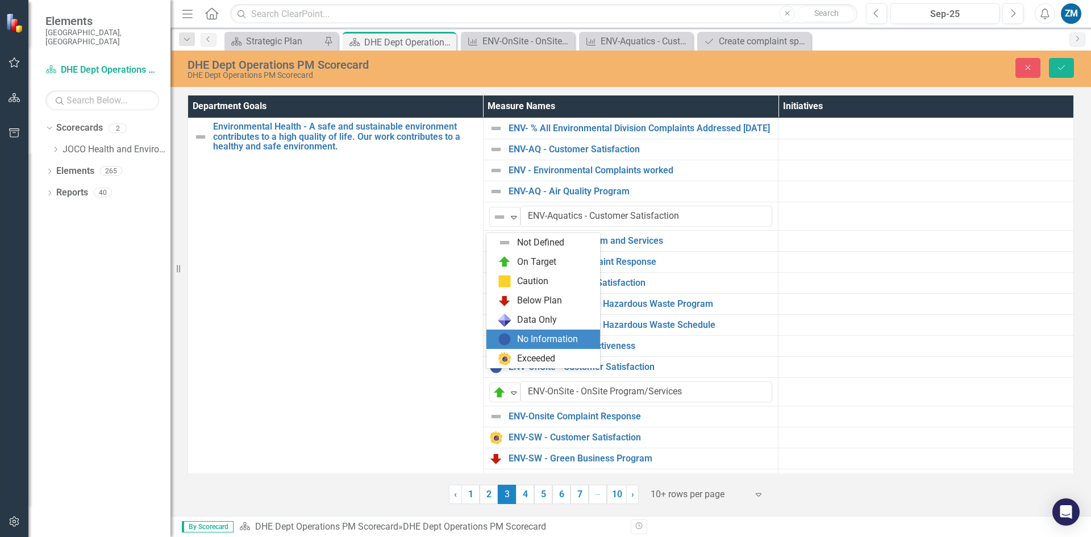
click at [509, 335] on img at bounding box center [505, 339] width 14 height 14
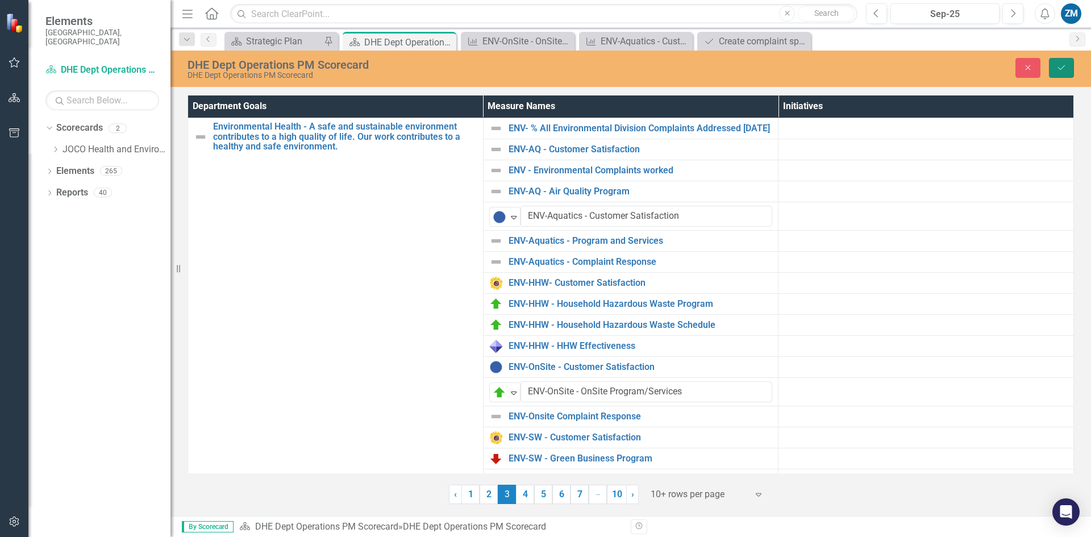
click at [1062, 64] on icon "Save" at bounding box center [1062, 68] width 10 height 8
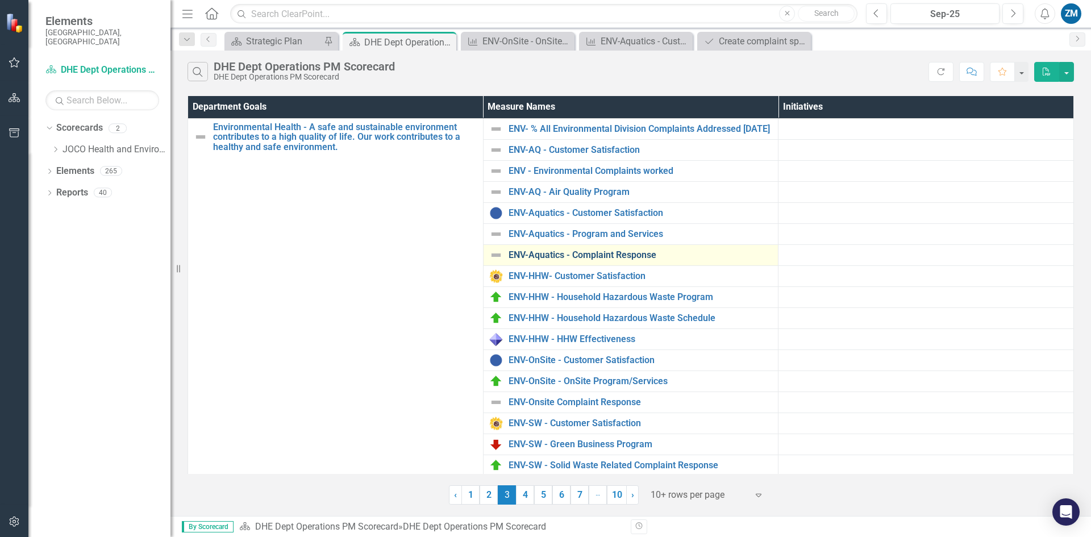
click at [535, 260] on link "ENV-Aquatics - Complaint Response" at bounding box center [641, 255] width 264 height 10
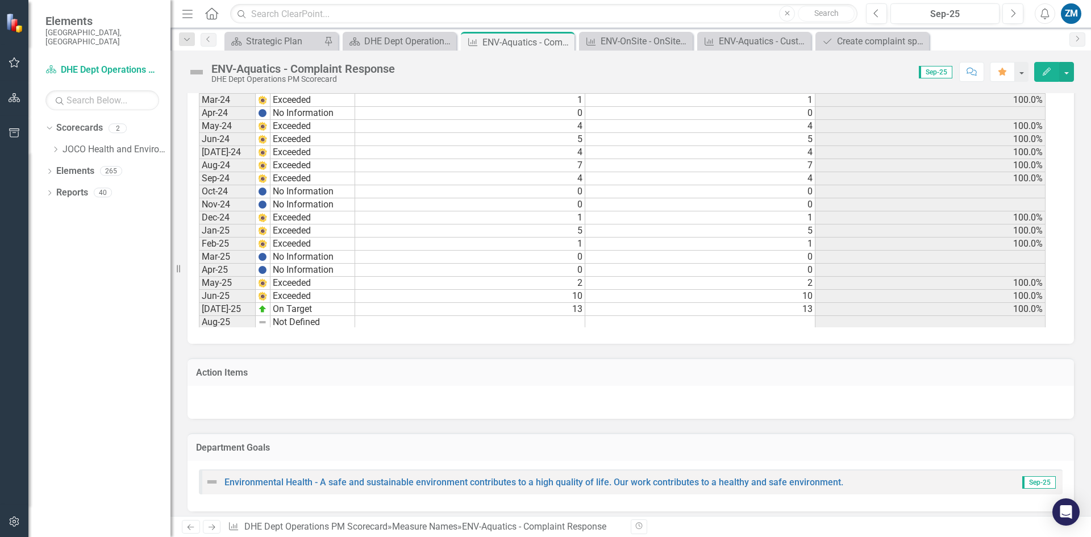
scroll to position [1421, 0]
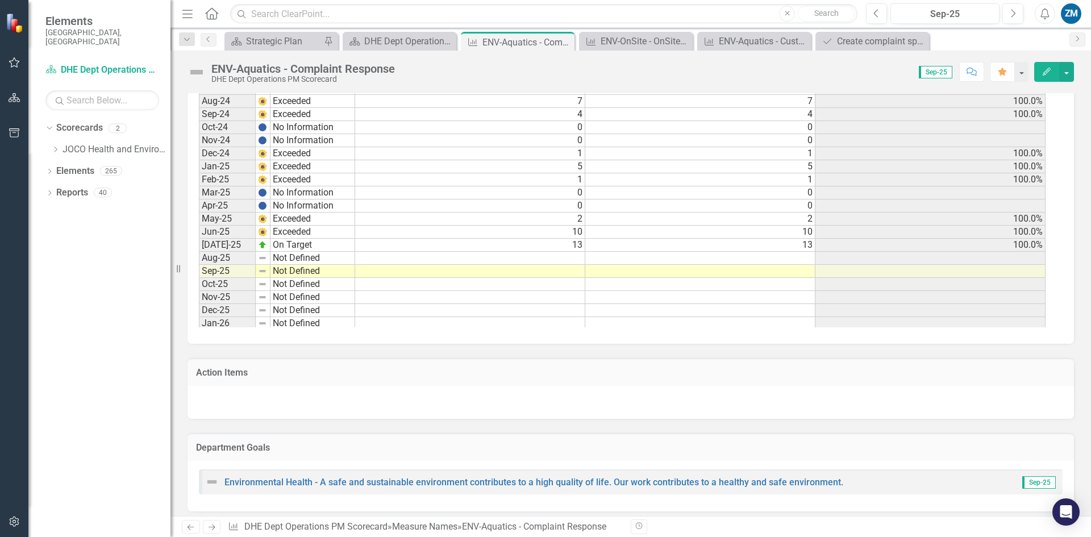
click at [576, 258] on tbody "Sep-22 Not Defined Oct-22 Not Defined Nov-22 Not Defined Dec-22 Not Defined Jan…" at bounding box center [622, 101] width 847 height 615
click at [579, 260] on td at bounding box center [470, 258] width 230 height 13
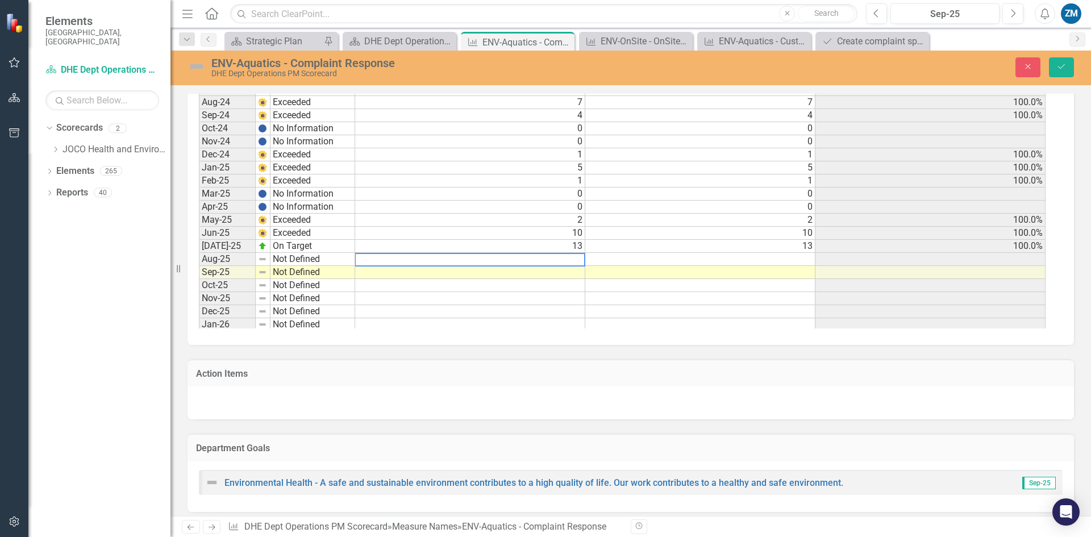
click at [579, 260] on textarea at bounding box center [470, 260] width 231 height 14
type textarea "7"
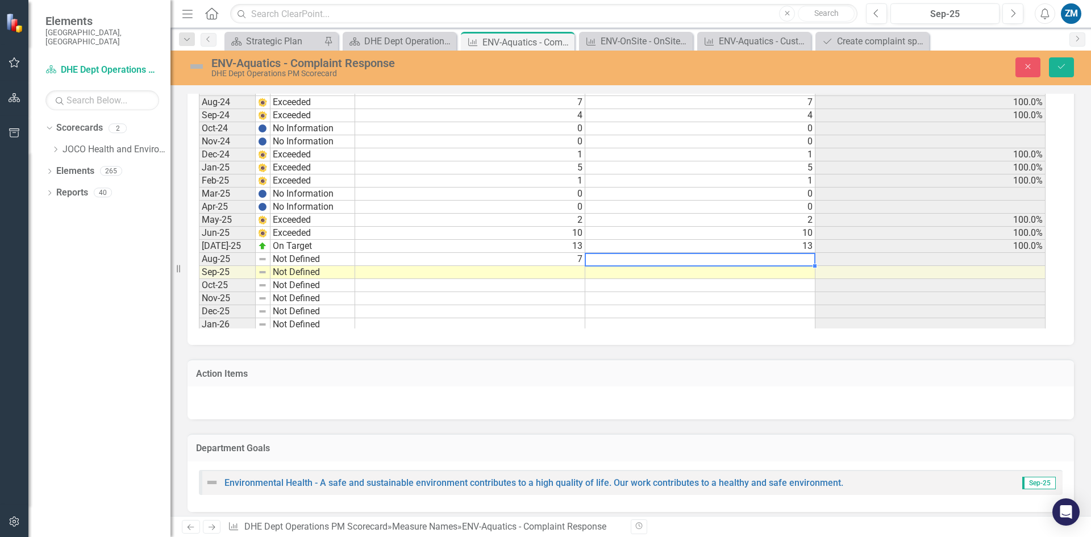
click at [670, 259] on td at bounding box center [700, 259] width 230 height 13
type textarea "7"
click at [263, 246] on img at bounding box center [262, 246] width 9 height 9
click at [279, 246] on td "On Target" at bounding box center [313, 246] width 85 height 13
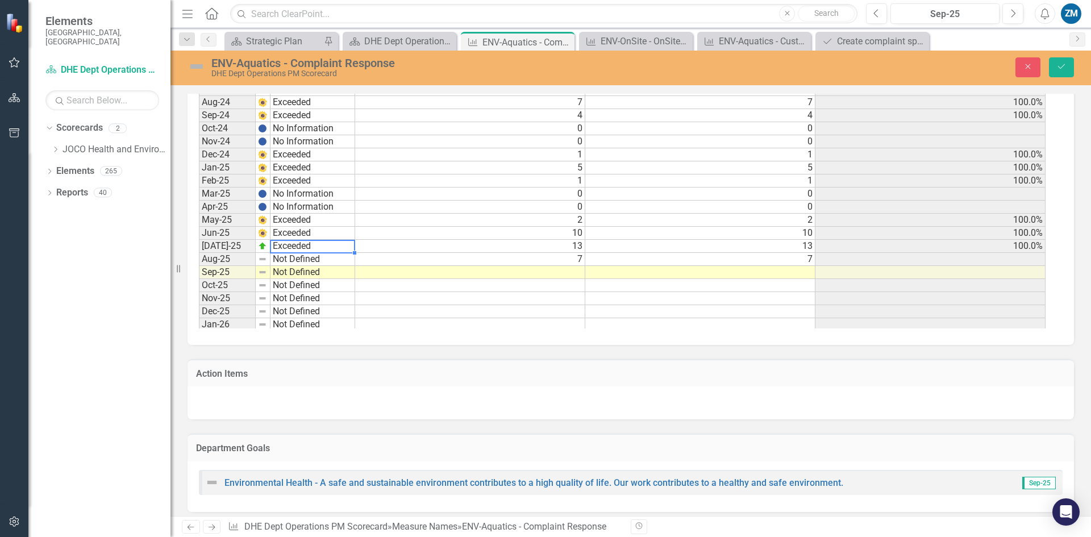
click at [286, 323] on div "Period Status # of Aquatics Related Complaints Received # Inspections to Aquati…" at bounding box center [626, 163] width 855 height 329
click at [315, 257] on td "Not Defined" at bounding box center [313, 259] width 85 height 13
click at [199, 278] on div "Period Status Feb-23 Not Defined Mar-23 Not Defined Apr-23 Not Defined May-23 N…" at bounding box center [199, 161] width 0 height 629
click at [302, 259] on td "Not Defined" at bounding box center [313, 259] width 85 height 13
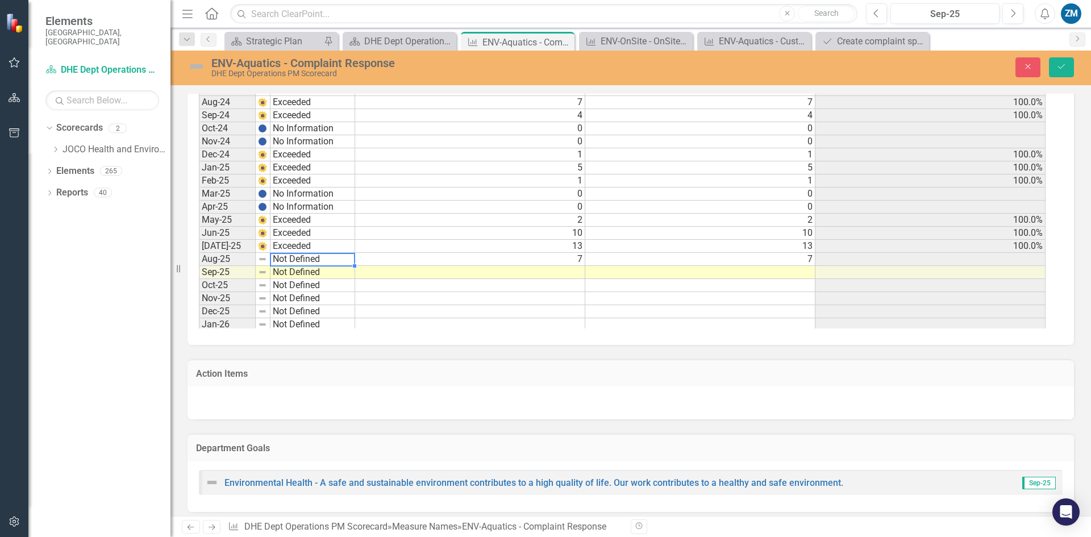
click at [302, 259] on td "Not Defined" at bounding box center [313, 259] width 85 height 13
type textarea "On Target"
click at [304, 272] on div "Period Status # of Aquatics Related Complaints Received # Inspections to Aquati…" at bounding box center [626, 163] width 855 height 329
click at [309, 274] on td "Not Defined" at bounding box center [313, 272] width 85 height 13
click at [1059, 69] on icon "Save" at bounding box center [1062, 67] width 10 height 8
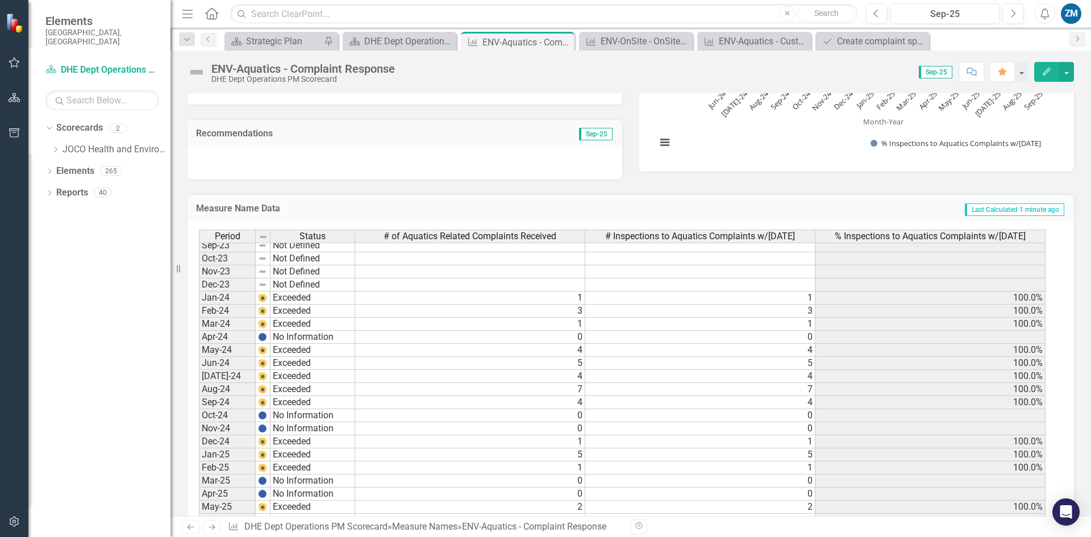
scroll to position [1535, 0]
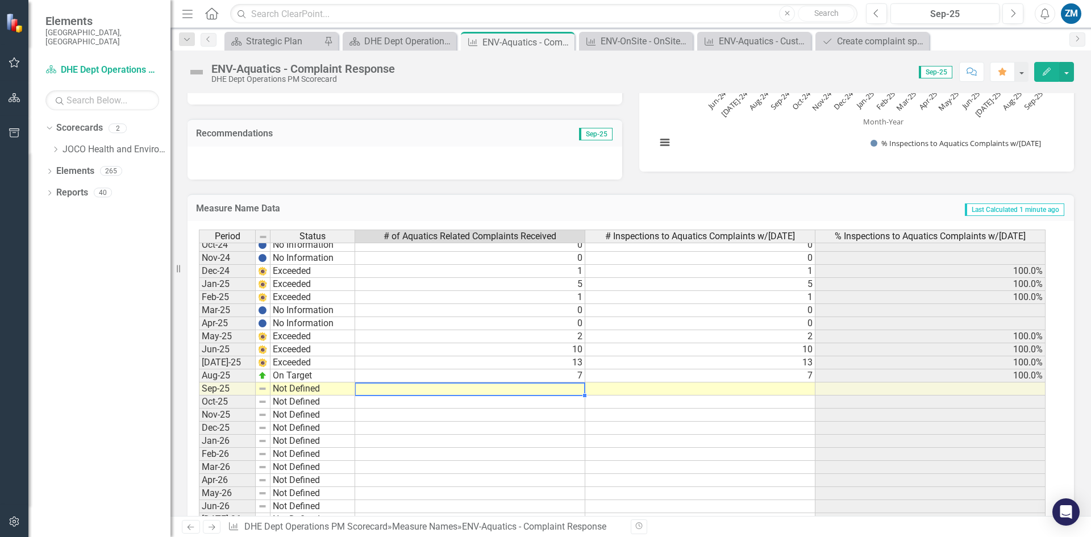
click at [573, 386] on td at bounding box center [470, 389] width 230 height 13
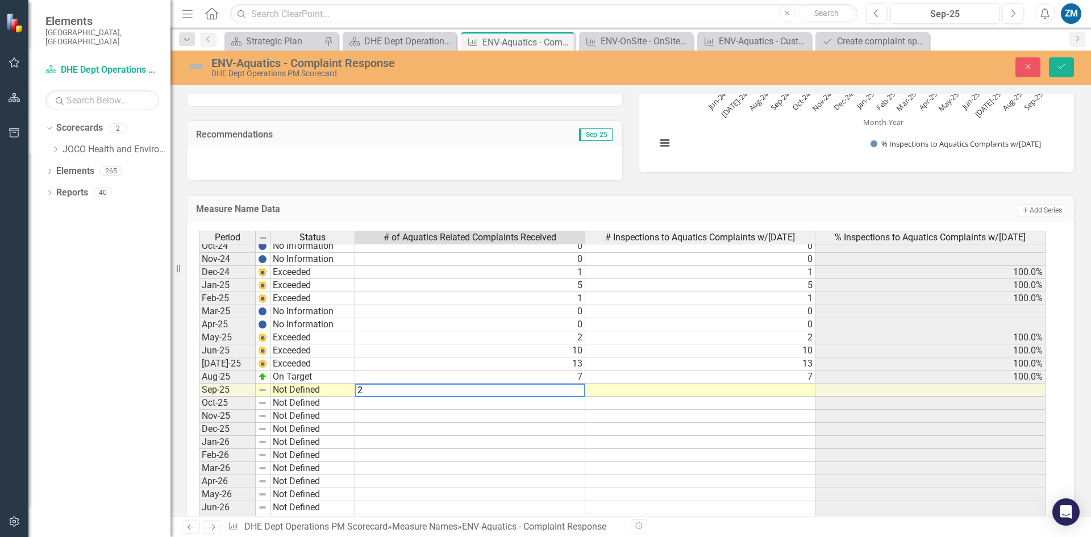
type textarea "2"
click at [660, 390] on td at bounding box center [700, 390] width 230 height 13
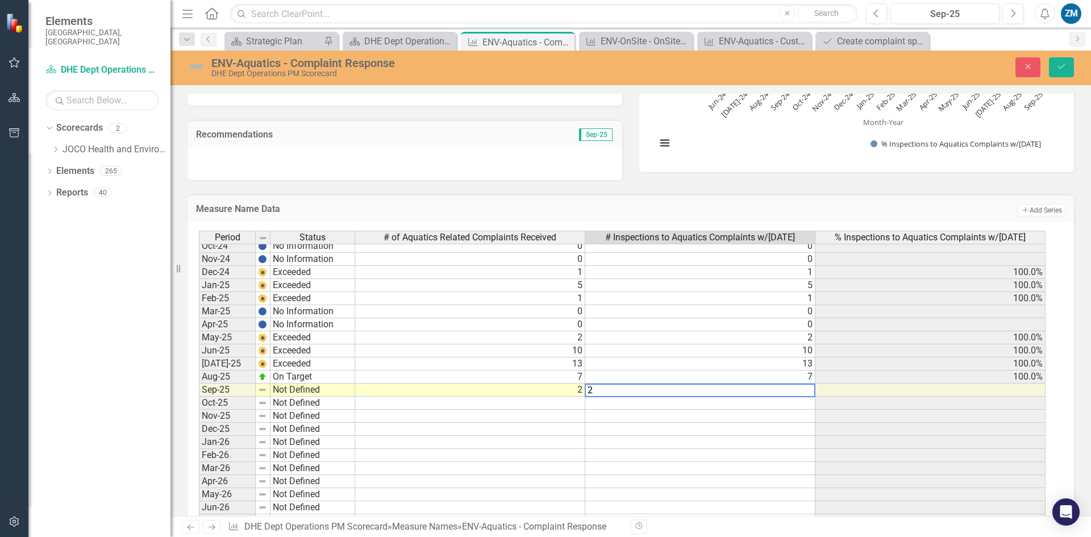
type textarea "2"
click at [654, 404] on td at bounding box center [700, 403] width 230 height 13
click at [298, 386] on td "Not Defined" at bounding box center [313, 390] width 85 height 13
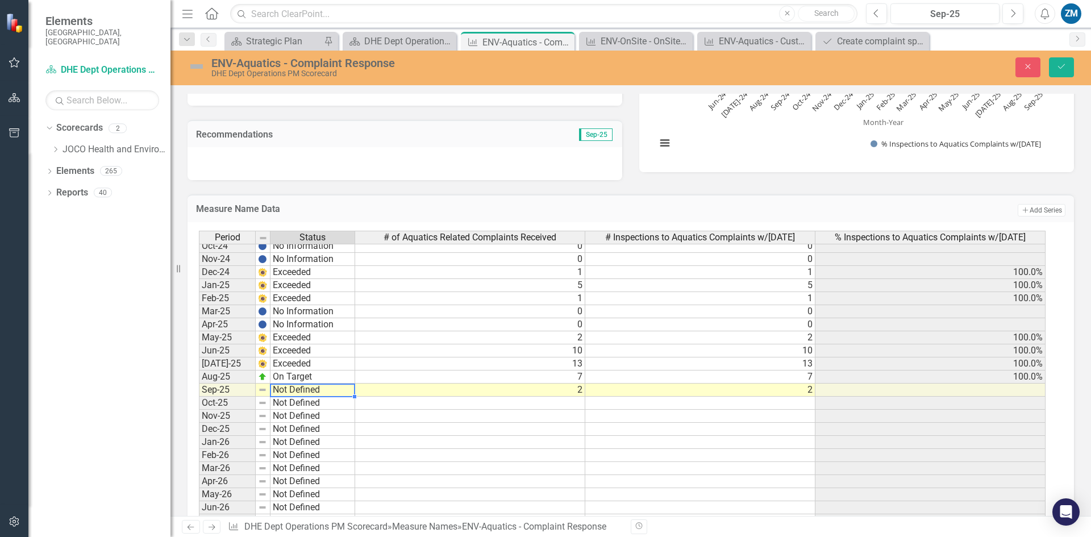
click at [300, 376] on td "On Target" at bounding box center [313, 377] width 85 height 13
click at [291, 451] on div "Period Status # of Aquatics Related Complaints Received # Inspections to Aquati…" at bounding box center [626, 395] width 855 height 329
click at [309, 389] on td "Not Defined" at bounding box center [313, 390] width 85 height 13
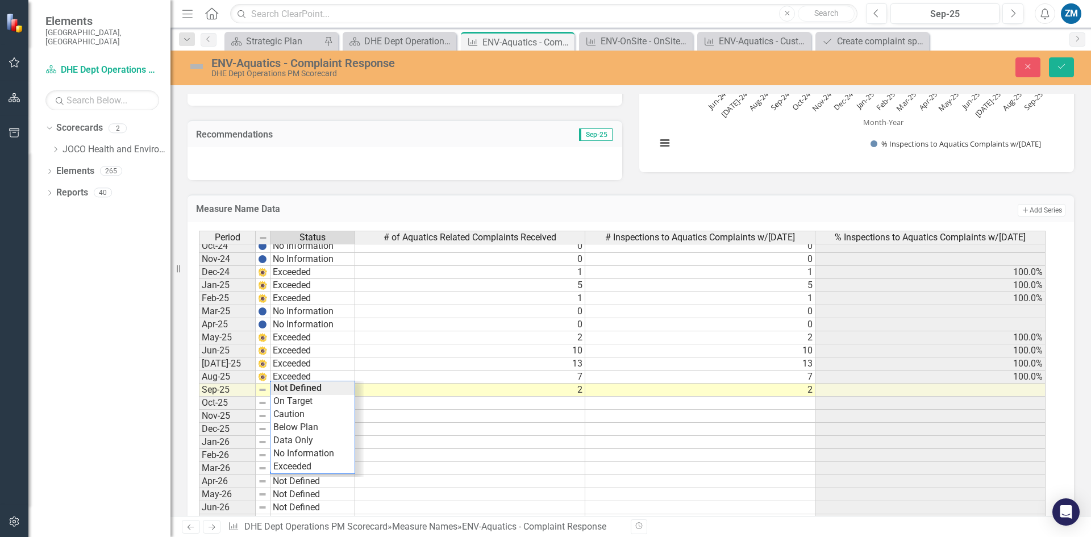
click at [309, 389] on div "Period Status # of Aquatics Related Complaints Received # Inspections to Aquati…" at bounding box center [626, 395] width 855 height 329
click at [309, 389] on td "Not Defined" at bounding box center [313, 390] width 85 height 13
type textarea "Exceeded"
click at [293, 467] on div "Period Status # of Aquatics Related Complaints Received # Inspections to Aquati…" at bounding box center [626, 395] width 855 height 329
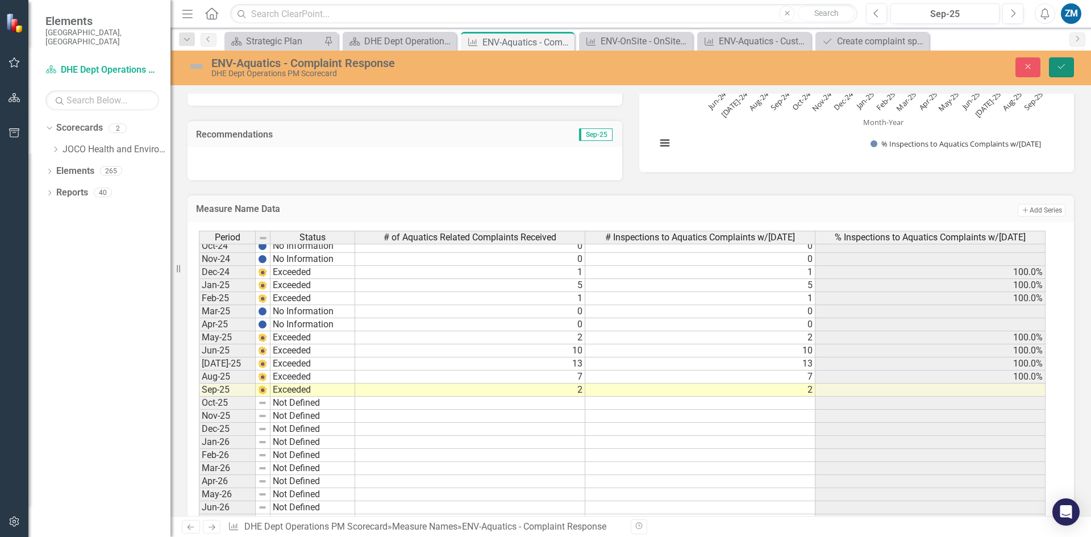
click at [1051, 64] on button "Save" at bounding box center [1061, 67] width 25 height 20
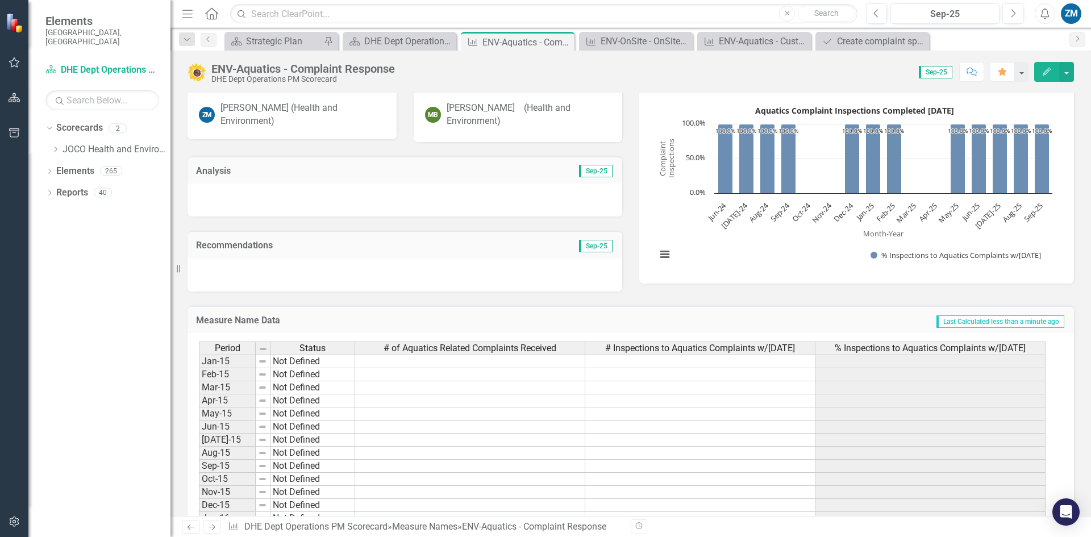
scroll to position [0, 0]
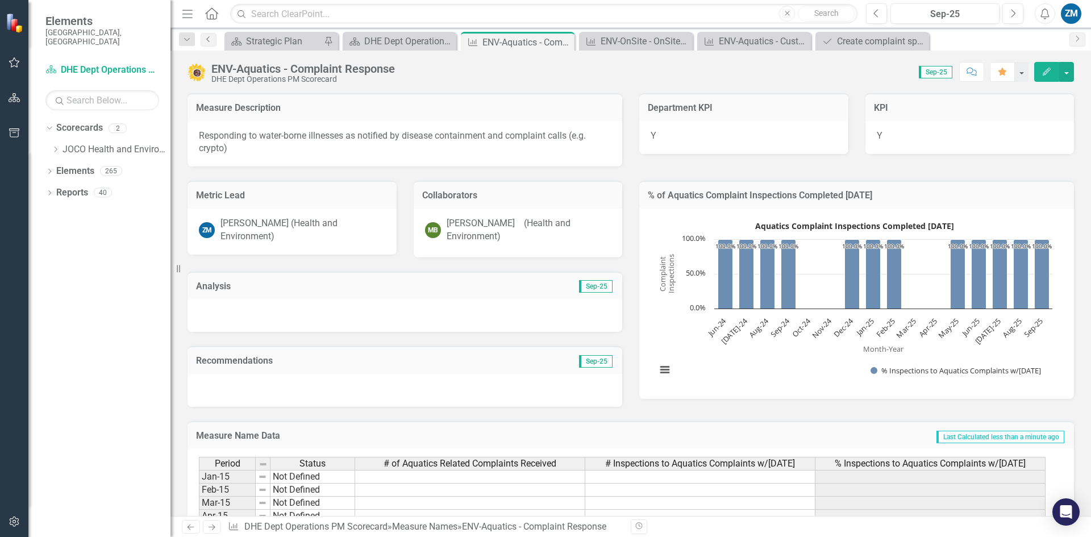
click at [214, 41] on link "Previous" at bounding box center [209, 40] width 16 height 14
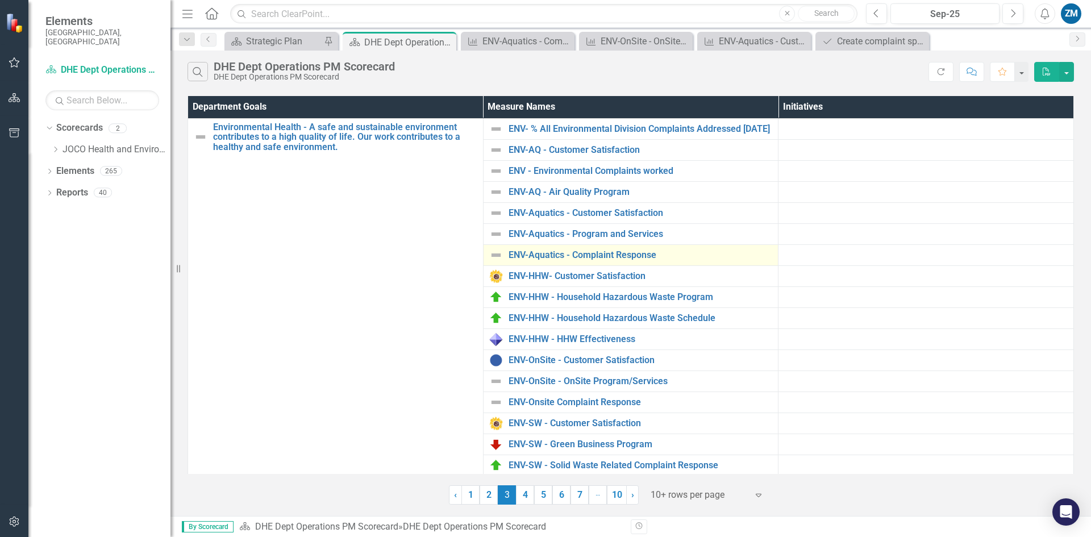
click at [497, 259] on img at bounding box center [496, 255] width 14 height 14
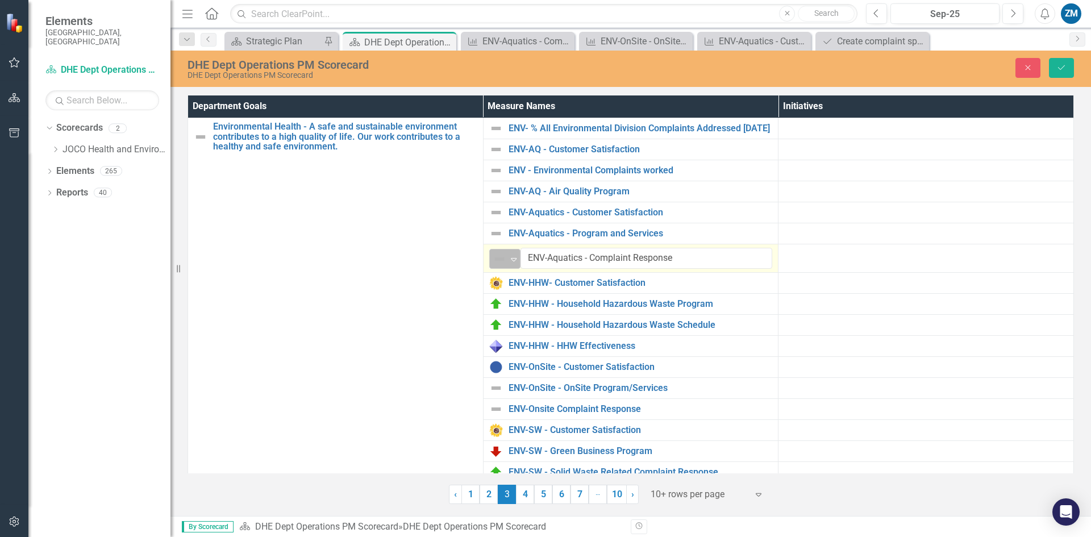
click at [512, 263] on icon "Expand" at bounding box center [513, 259] width 11 height 9
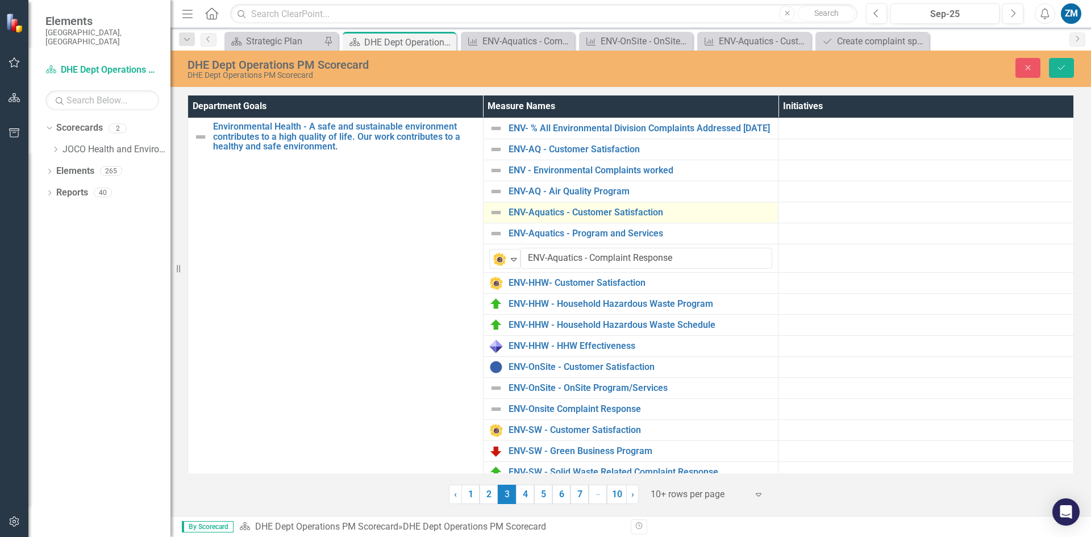
click at [491, 217] on img at bounding box center [496, 213] width 14 height 14
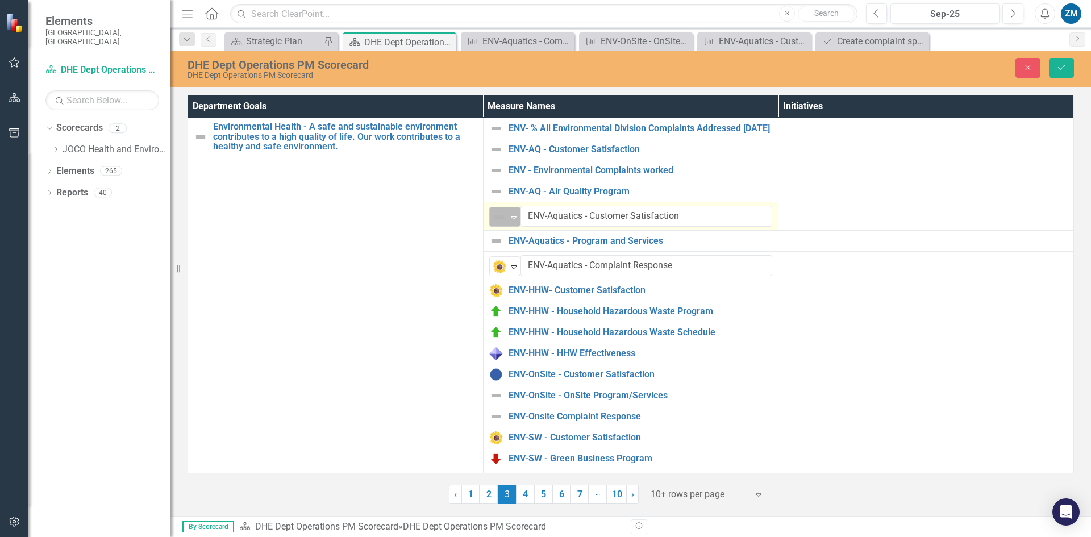
click at [494, 217] on img at bounding box center [500, 217] width 14 height 14
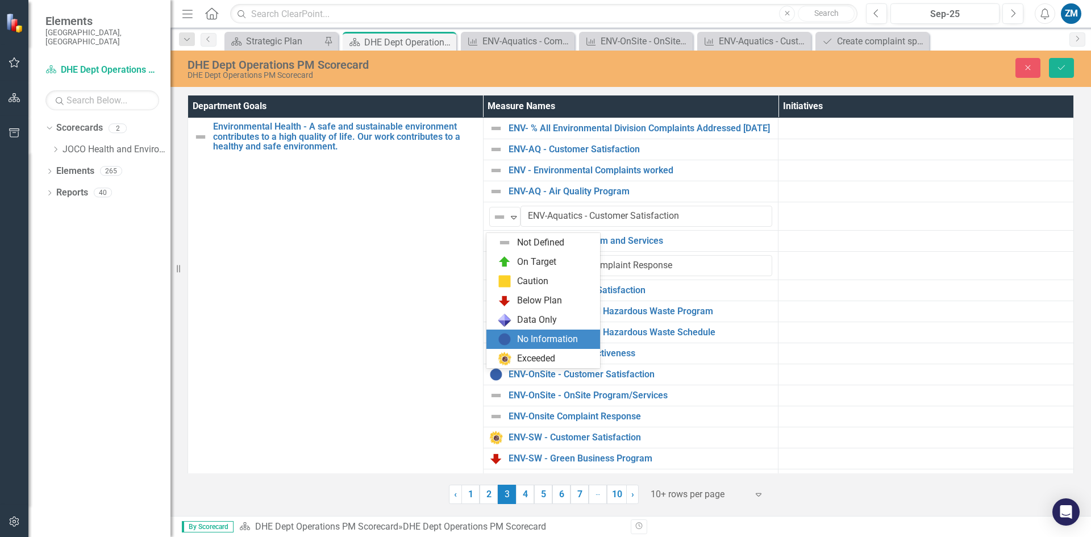
click at [511, 333] on img at bounding box center [505, 339] width 14 height 14
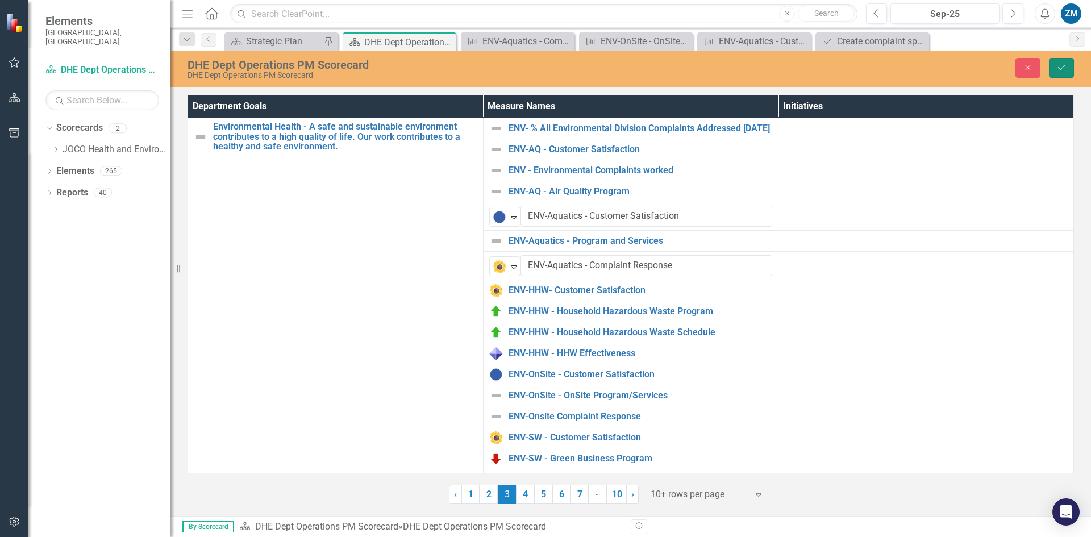
click at [1063, 69] on icon "Save" at bounding box center [1062, 68] width 10 height 8
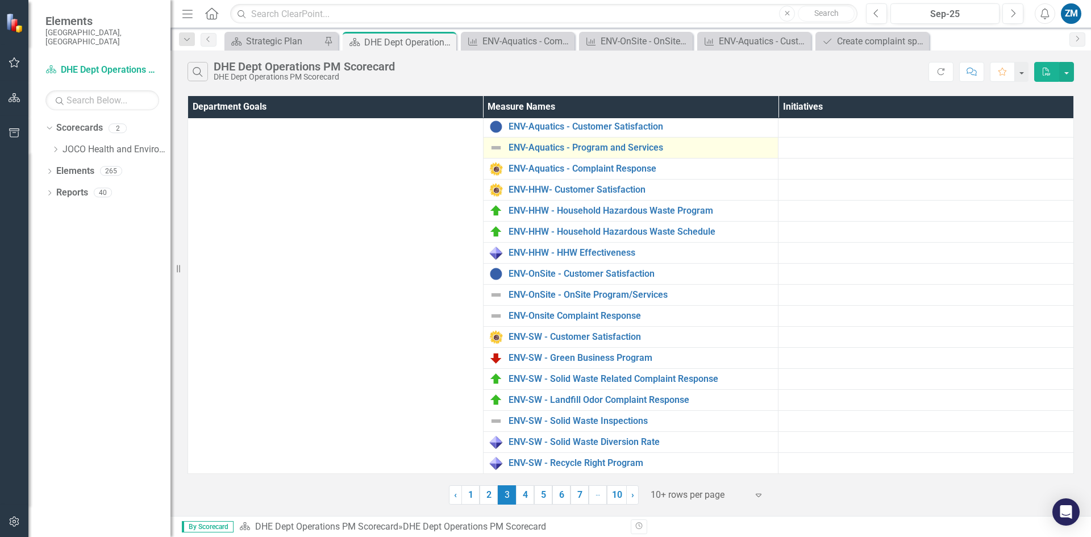
scroll to position [93, 0]
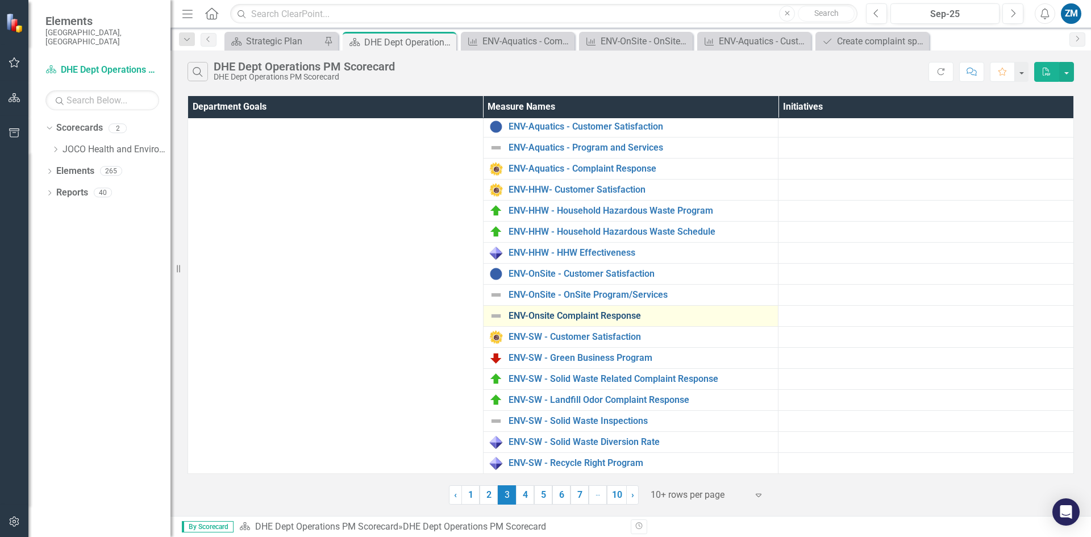
click at [582, 318] on link "ENV-Onsite Complaint Response" at bounding box center [641, 316] width 264 height 10
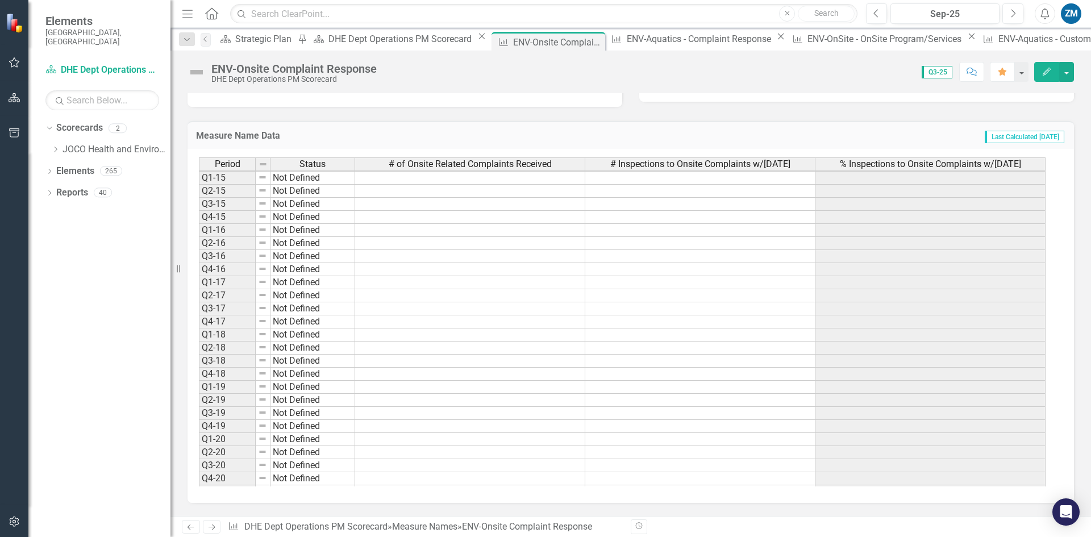
scroll to position [227, 0]
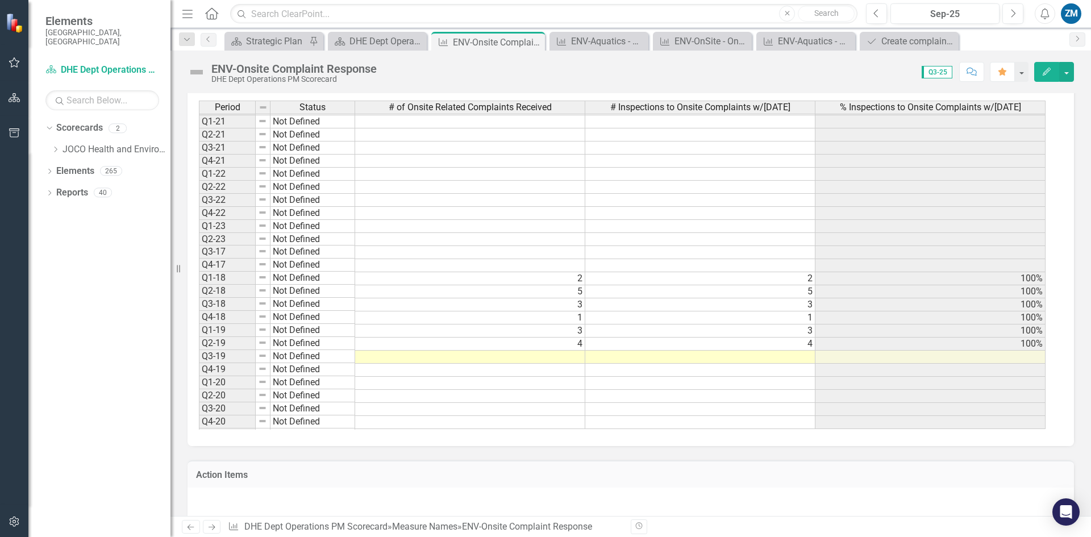
scroll to position [313, 0]
click at [575, 352] on tbody "Q3-17 Not Defined Q4-17 Not Defined Q1-18 Not Defined Q2-18 Not Defined Q3-18 N…" at bounding box center [622, 180] width 847 height 497
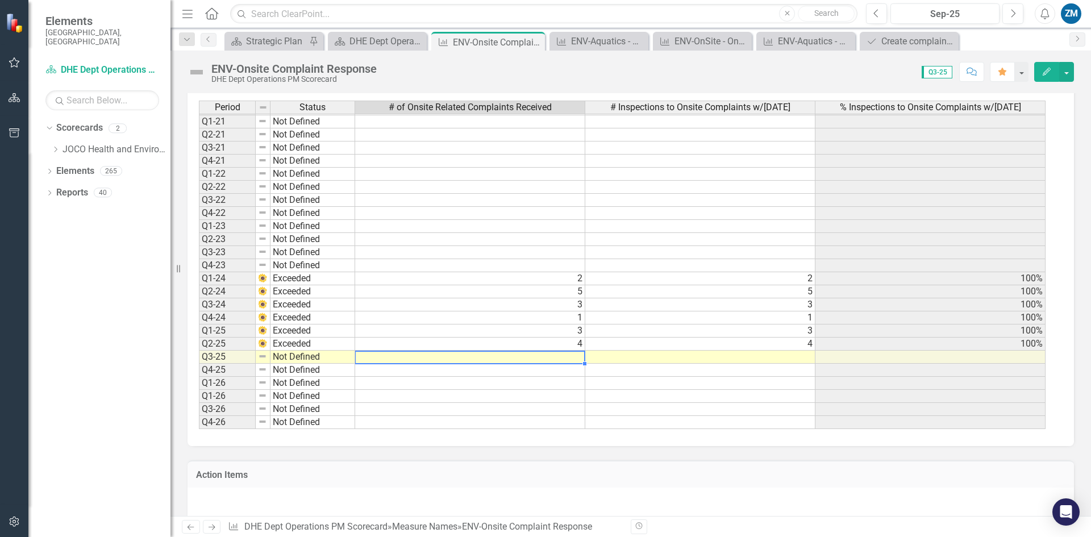
click at [575, 352] on td at bounding box center [470, 357] width 230 height 13
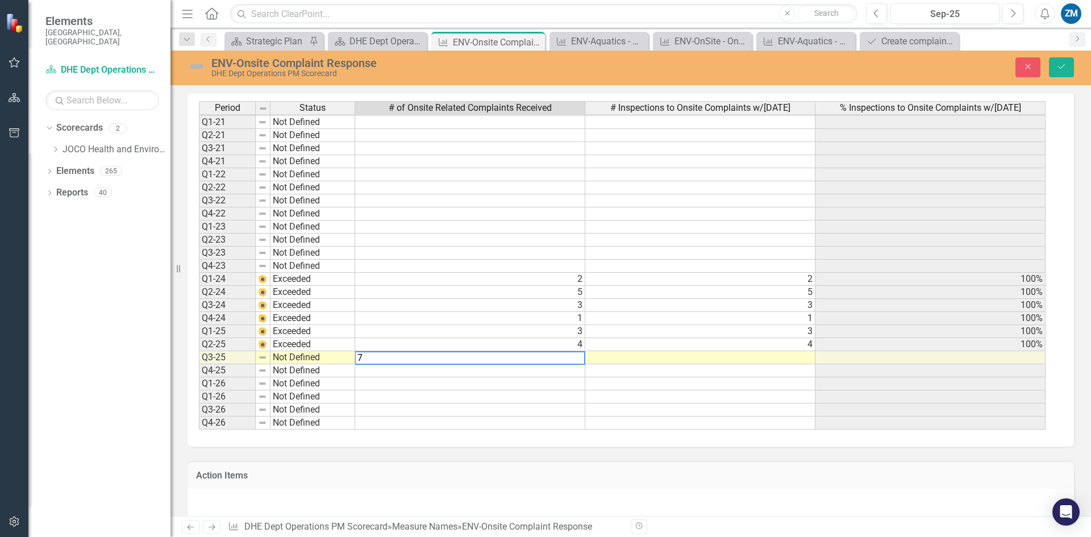
type textarea "7"
click at [648, 352] on td at bounding box center [700, 357] width 230 height 13
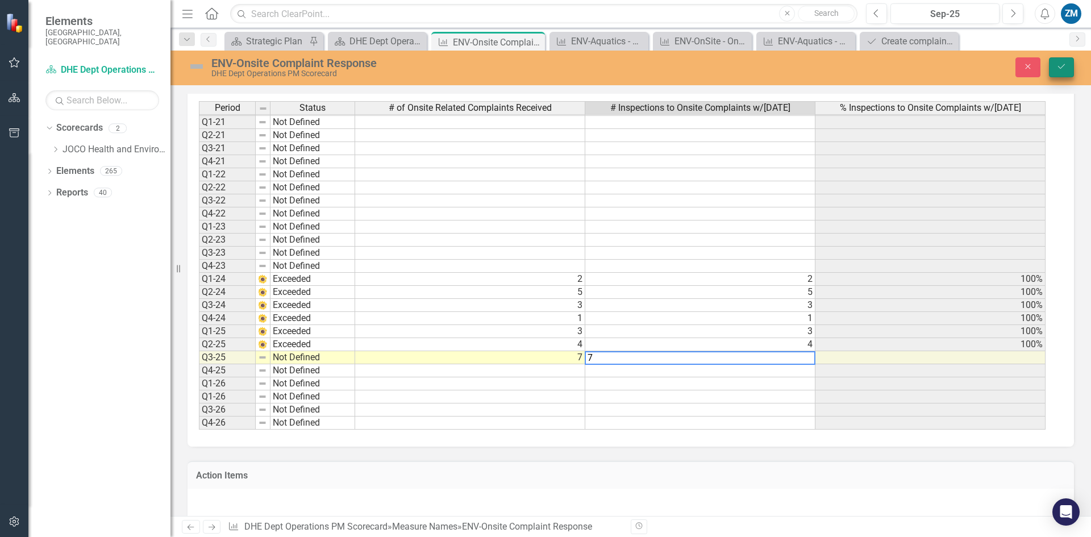
type textarea "7"
click at [1060, 66] on icon "Save" at bounding box center [1062, 67] width 10 height 8
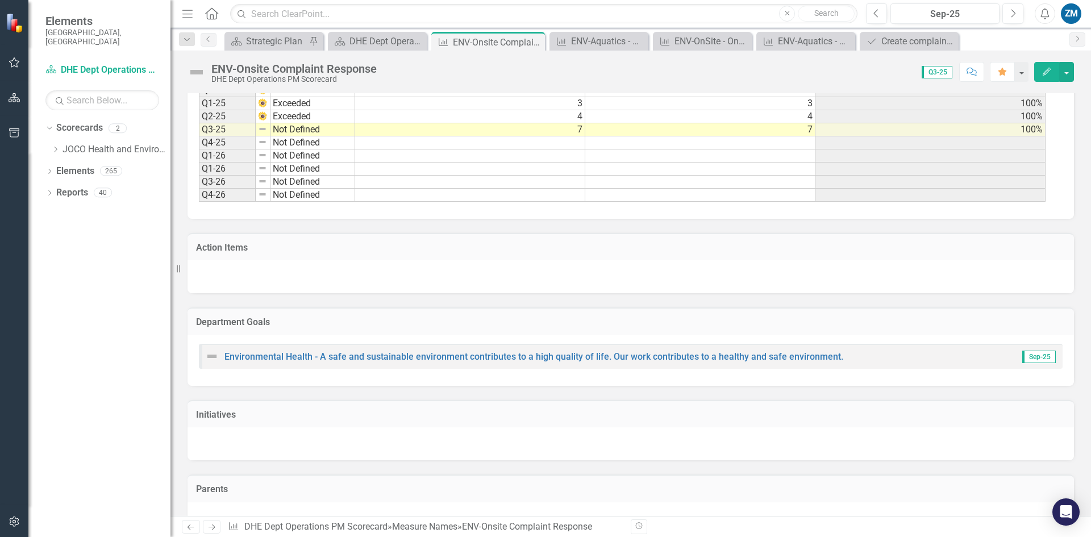
click at [306, 123] on td "Not Defined" at bounding box center [313, 129] width 85 height 13
click at [376, 123] on td "7" at bounding box center [470, 129] width 230 height 13
click at [344, 126] on td "Not Defined" at bounding box center [313, 129] width 85 height 13
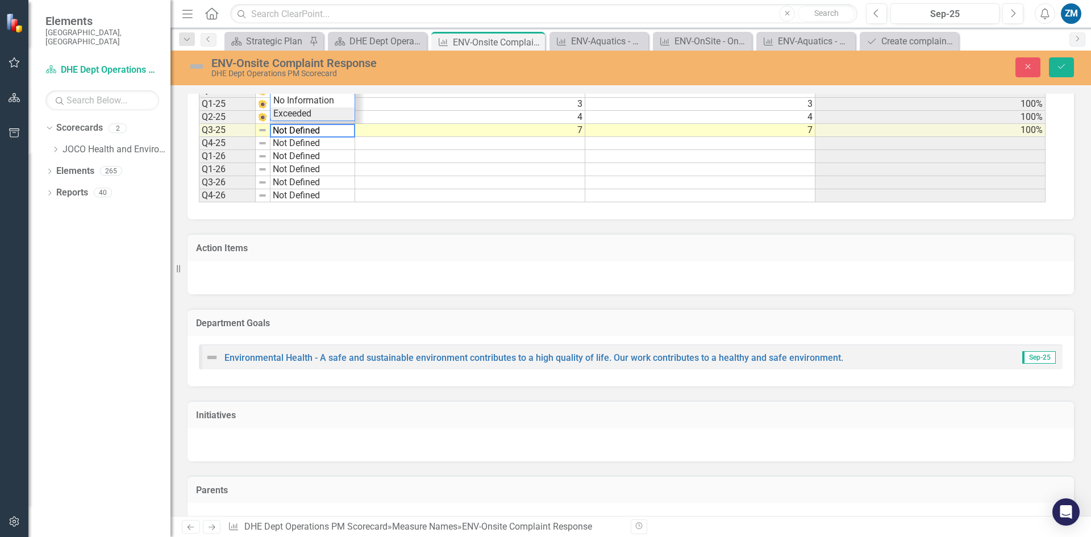
type textarea "Exceeded"
click at [317, 112] on div "Period Status # of Onsite Related Complaints Received # Inspections to Onsite C…" at bounding box center [626, 38] width 855 height 329
click at [1057, 60] on button "Save" at bounding box center [1061, 67] width 25 height 20
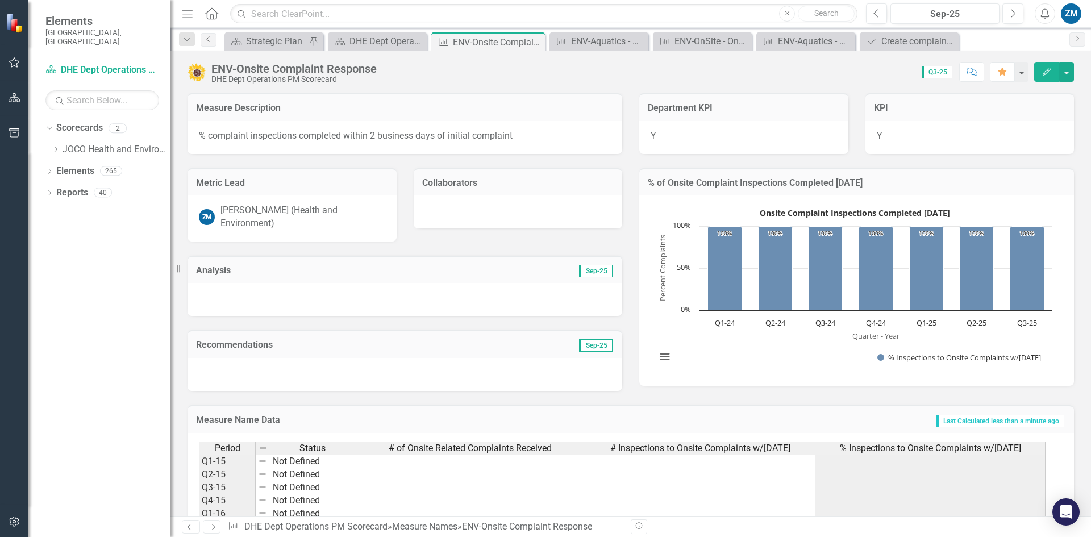
click at [210, 44] on link "Previous" at bounding box center [209, 40] width 16 height 14
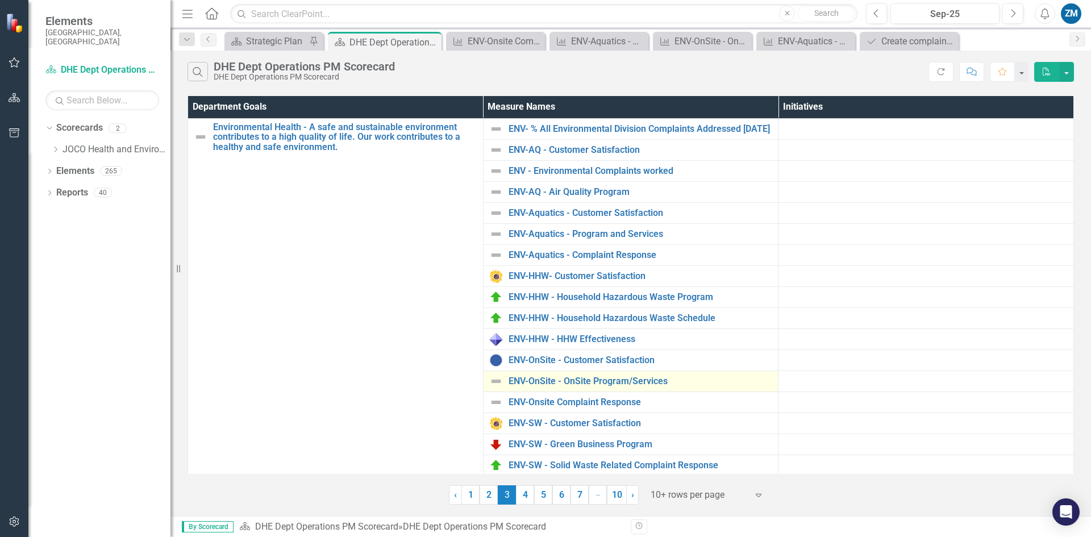
click at [495, 388] on img at bounding box center [496, 382] width 14 height 14
click at [497, 387] on img at bounding box center [496, 382] width 14 height 14
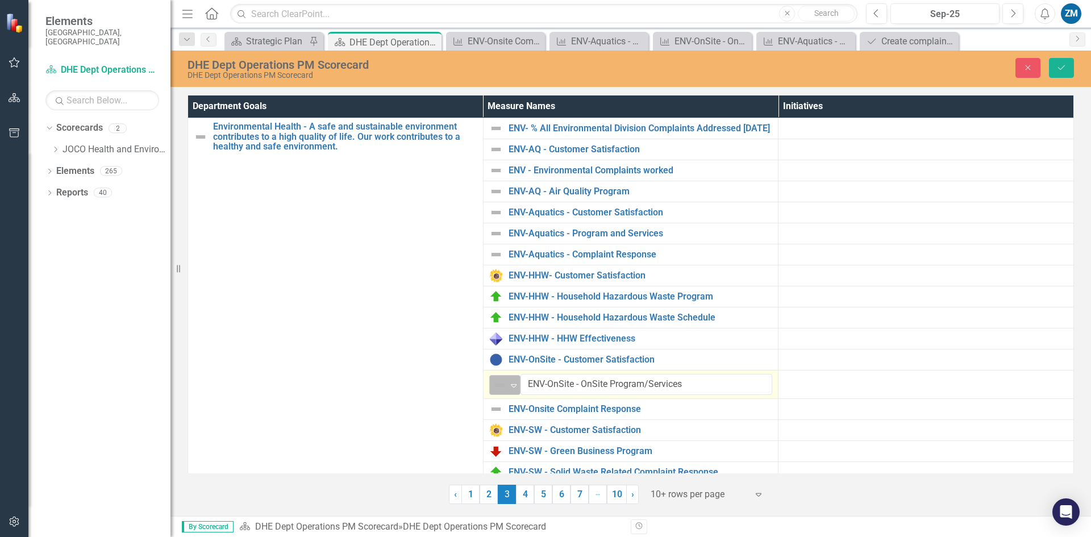
click at [508, 389] on icon "Expand" at bounding box center [513, 385] width 11 height 9
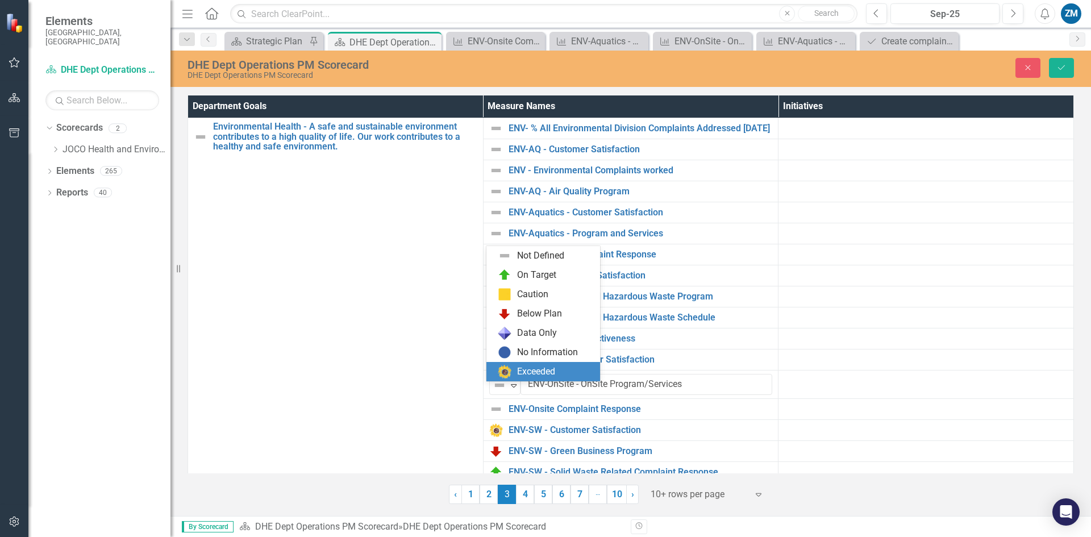
click at [513, 376] on div "Exceeded" at bounding box center [545, 372] width 95 height 14
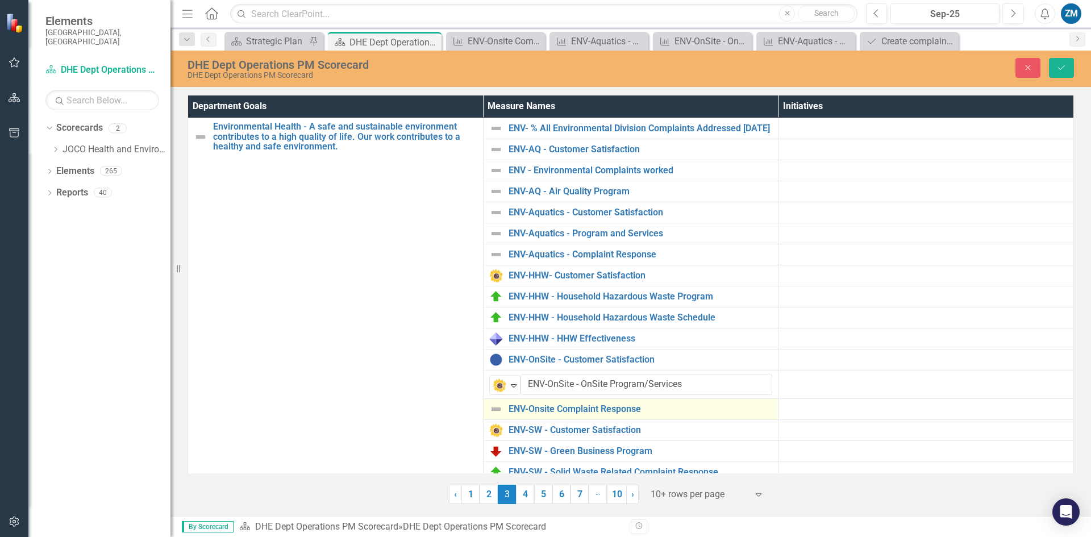
click at [497, 416] on img at bounding box center [496, 409] width 14 height 14
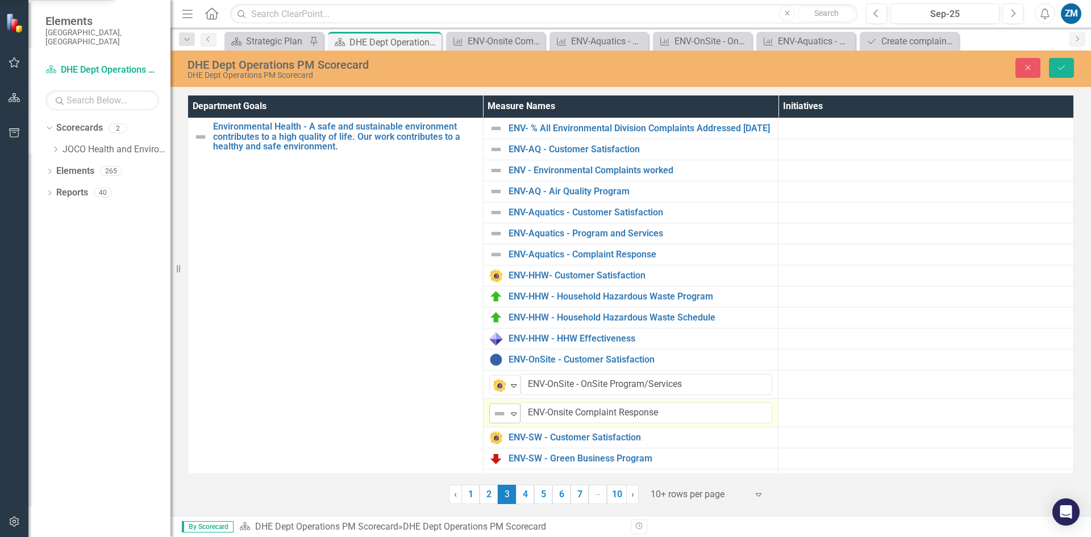
click at [502, 415] on img at bounding box center [500, 414] width 14 height 14
click at [495, 257] on img at bounding box center [496, 255] width 14 height 14
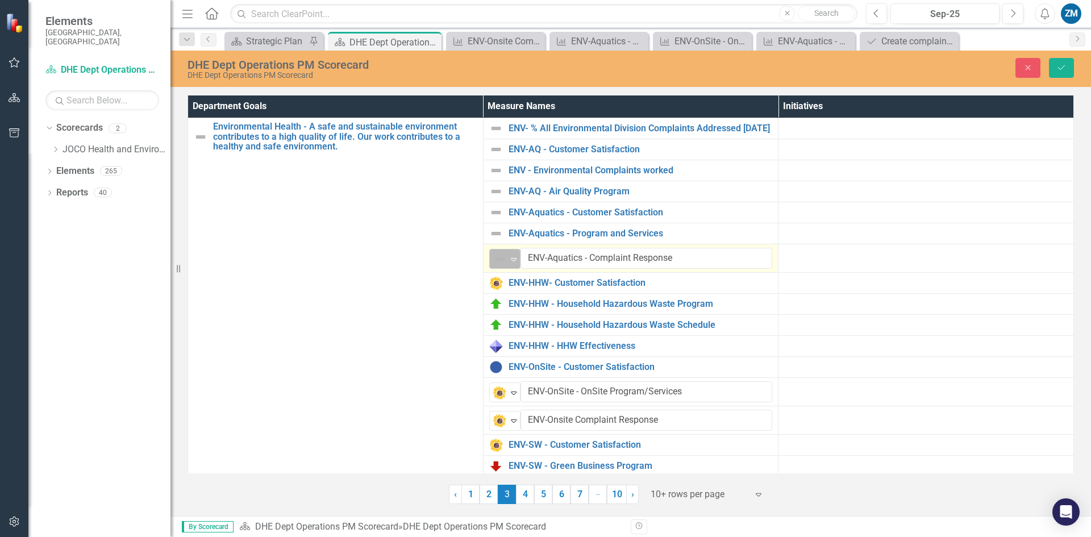
click at [509, 263] on icon "Expand" at bounding box center [513, 259] width 11 height 9
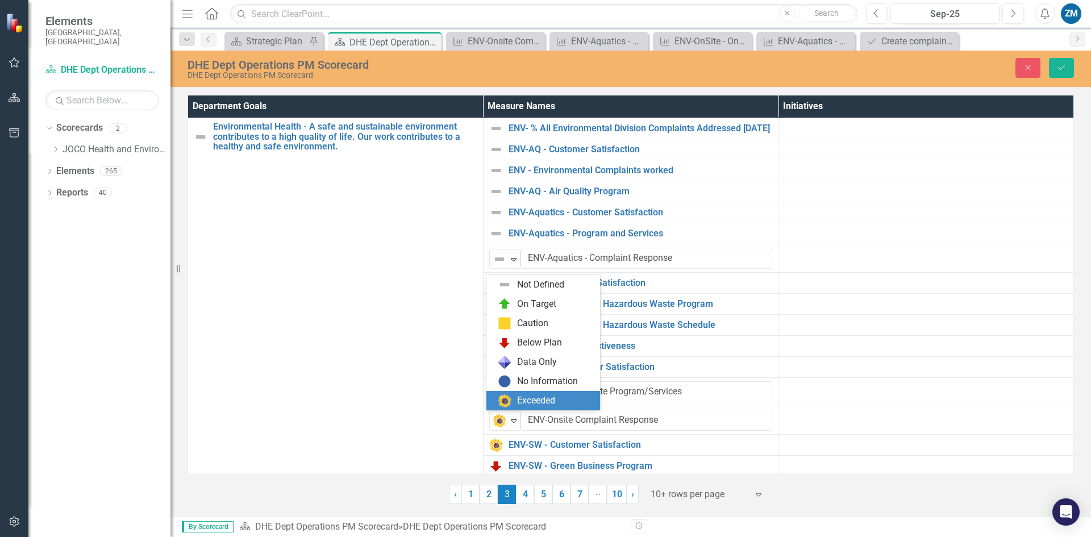
click at [522, 393] on div "Exceeded" at bounding box center [544, 400] width 114 height 19
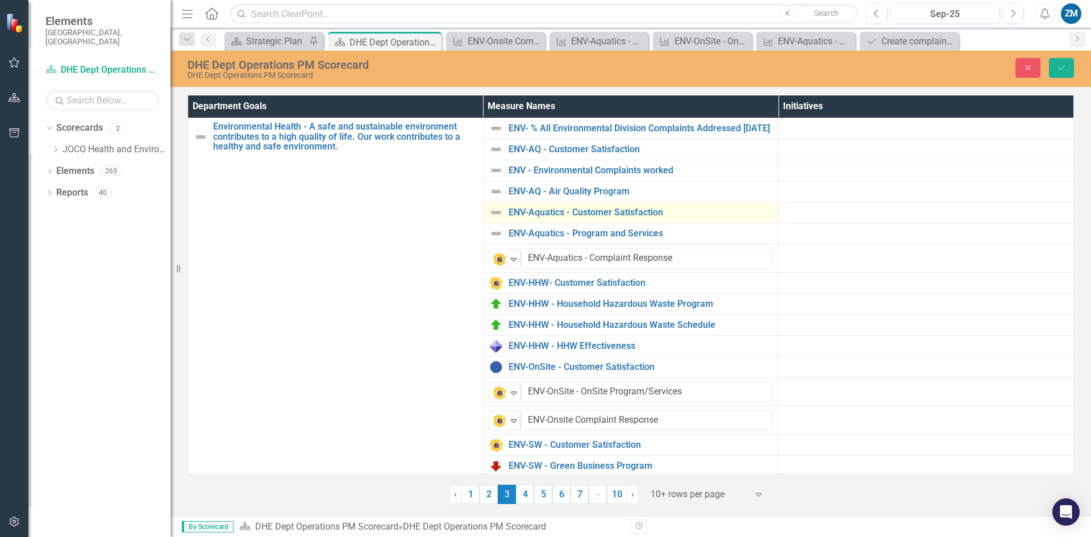
click at [499, 219] on img at bounding box center [496, 213] width 14 height 14
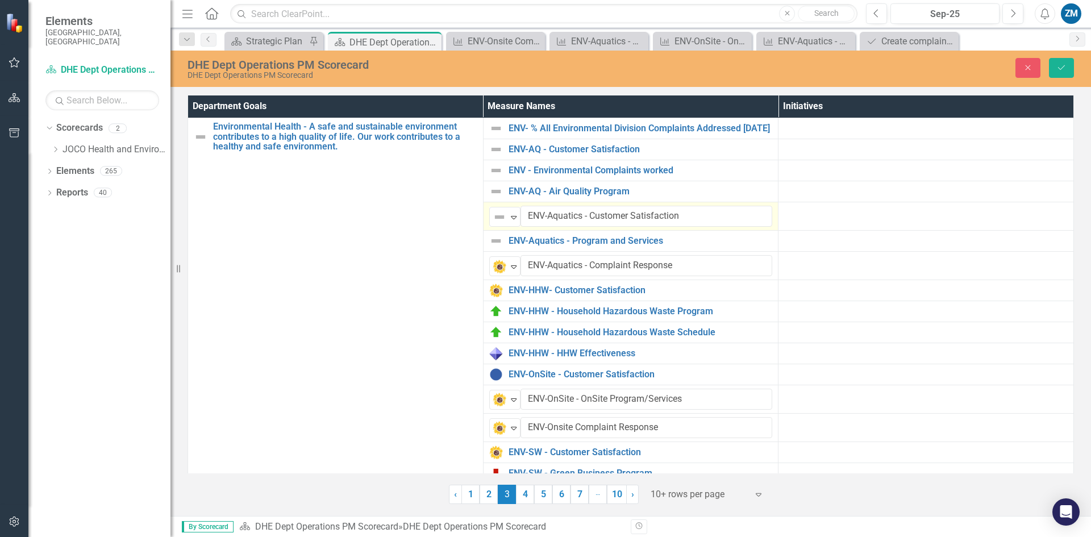
click at [499, 219] on img at bounding box center [500, 217] width 14 height 14
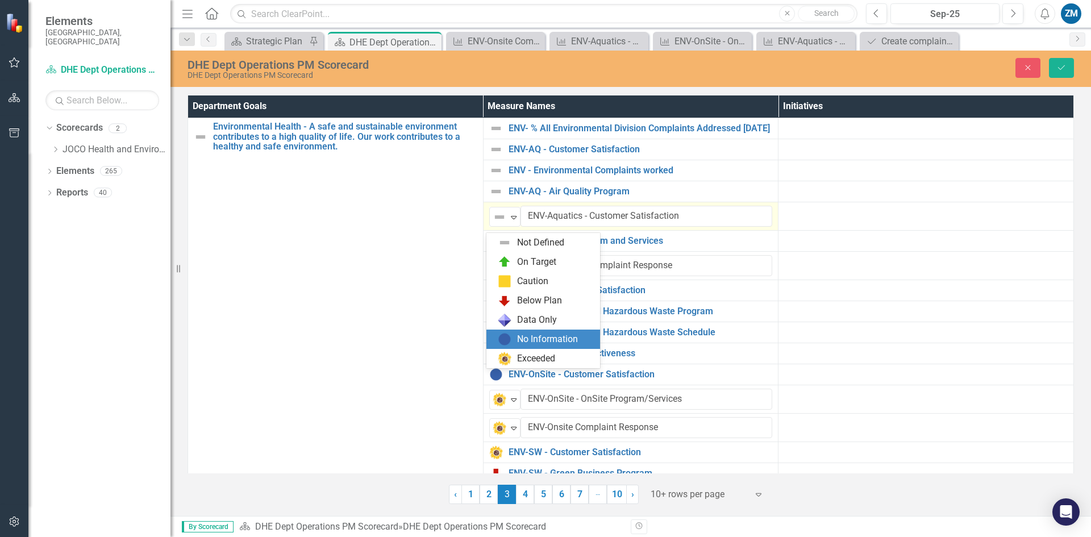
click at [526, 342] on div "No Information" at bounding box center [547, 339] width 61 height 13
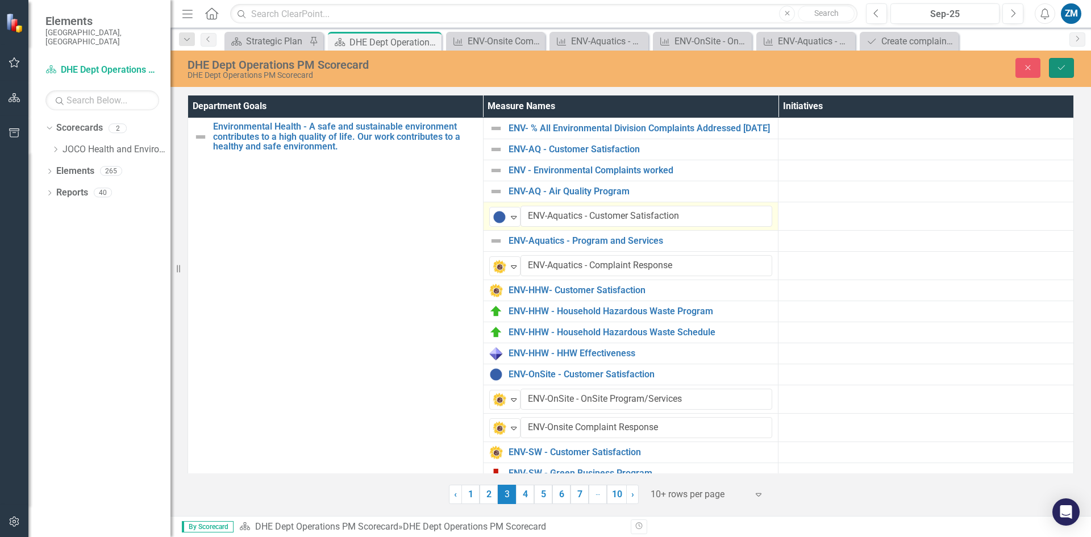
click at [1054, 71] on button "Save" at bounding box center [1061, 68] width 25 height 20
